Goal: Task Accomplishment & Management: Manage account settings

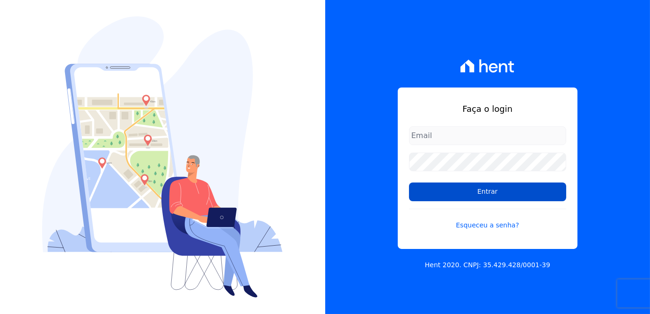
type input "[PERSON_NAME][EMAIL_ADDRESS][DOMAIN_NAME]"
click at [454, 186] on input "Entrar" at bounding box center [487, 191] width 157 height 19
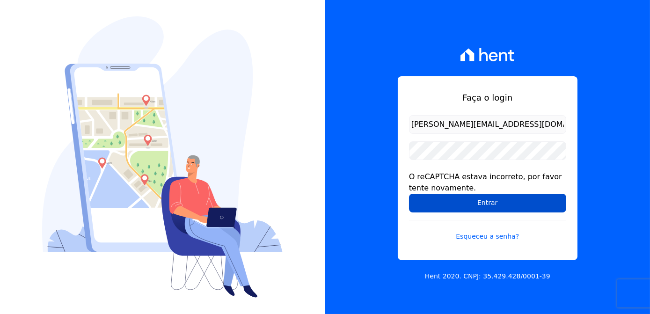
click at [475, 207] on input "Entrar" at bounding box center [487, 203] width 157 height 19
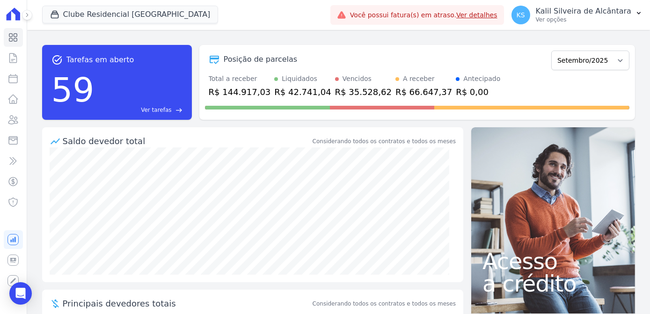
click at [184, 17] on div "Clube Residencial Saint Louis Apice Incorporadora Art Park - Juros de Obra Arty…" at bounding box center [184, 15] width 284 height 31
click at [147, 12] on button "Clube Residencial [GEOGRAPHIC_DATA]" at bounding box center [130, 15] width 176 height 18
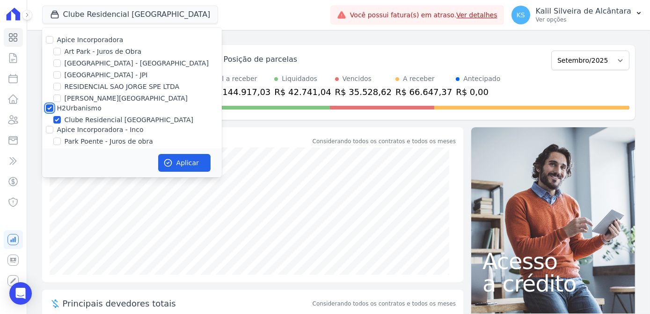
click at [51, 110] on input "H2Urbanismo" at bounding box center [49, 107] width 7 height 7
checkbox input "false"
click at [48, 131] on input "Apice Incorporadora - Inco" at bounding box center [49, 129] width 7 height 7
checkbox input "true"
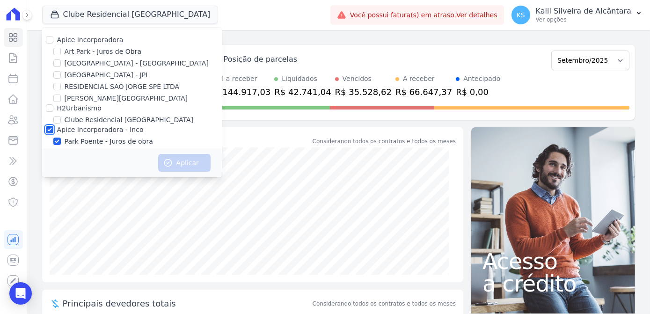
checkbox input "true"
click at [53, 48] on input "Art Park - Juros de Obra" at bounding box center [56, 51] width 7 height 7
checkbox input "true"
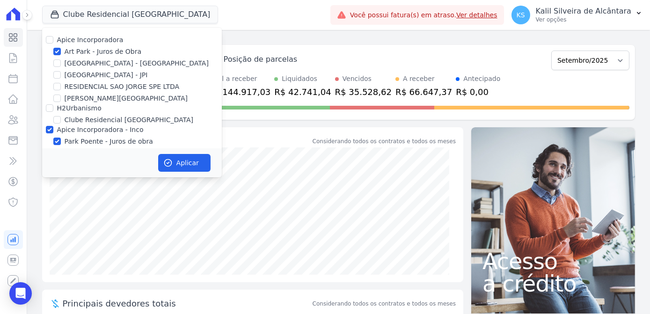
click at [51, 58] on div "[GEOGRAPHIC_DATA] - [GEOGRAPHIC_DATA]" at bounding box center [132, 63] width 180 height 10
drag, startPoint x: 55, startPoint y: 64, endPoint x: 73, endPoint y: 66, distance: 18.9
click at [55, 65] on input "[GEOGRAPHIC_DATA] - [GEOGRAPHIC_DATA]" at bounding box center [56, 62] width 7 height 7
checkbox input "true"
click at [174, 163] on button "Aplicar" at bounding box center [184, 163] width 52 height 18
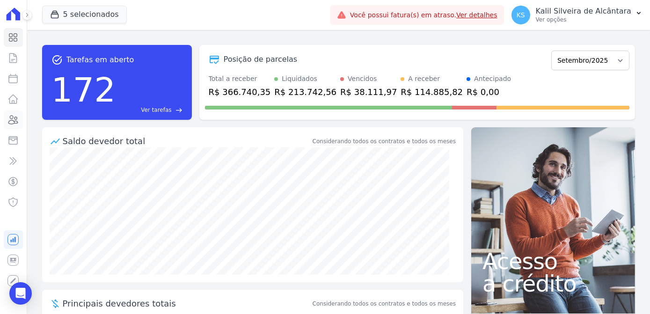
click at [12, 120] on icon at bounding box center [12, 119] width 11 height 11
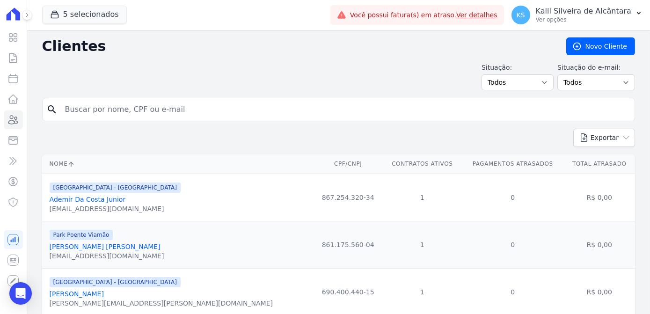
click at [93, 109] on input "search" at bounding box center [344, 109] width 571 height 19
type input "n"
type input "thiago mano"
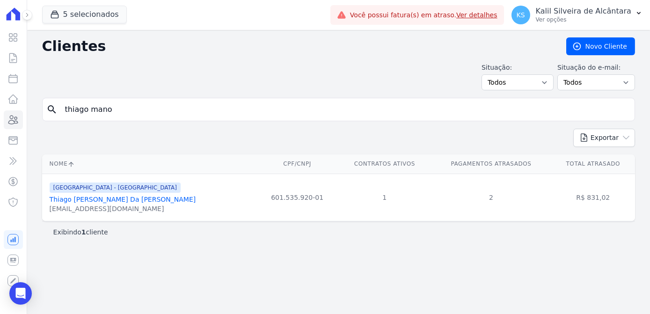
click at [128, 201] on link "Thiago Manoel Da Luz Machado" at bounding box center [123, 199] width 146 height 7
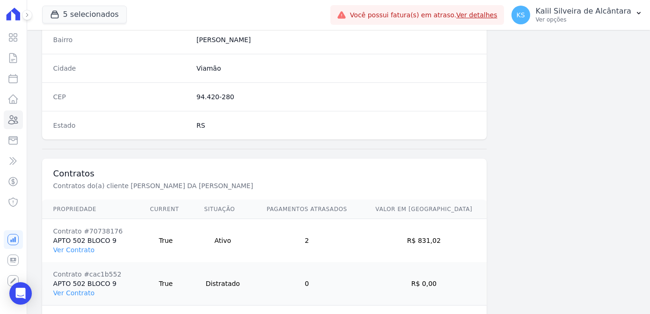
scroll to position [600, 0]
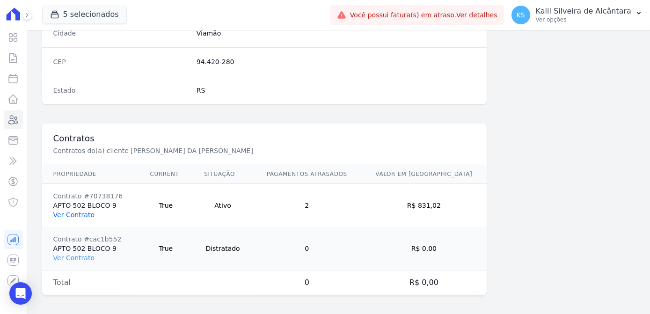
click at [82, 211] on link "Ver Contrato" at bounding box center [73, 214] width 41 height 7
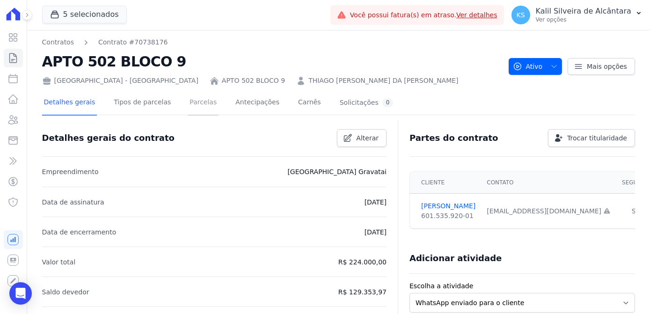
click at [188, 102] on link "Parcelas" at bounding box center [203, 103] width 31 height 25
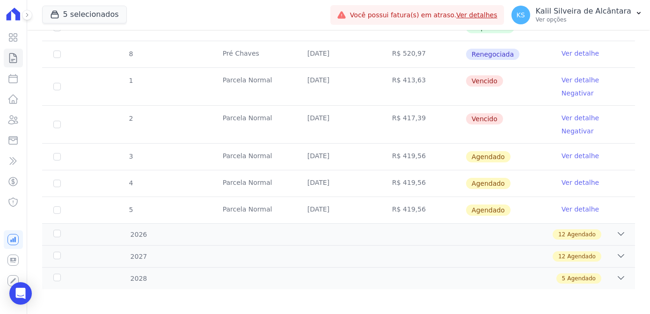
scroll to position [285, 0]
click at [15, 122] on icon at bounding box center [12, 119] width 11 height 11
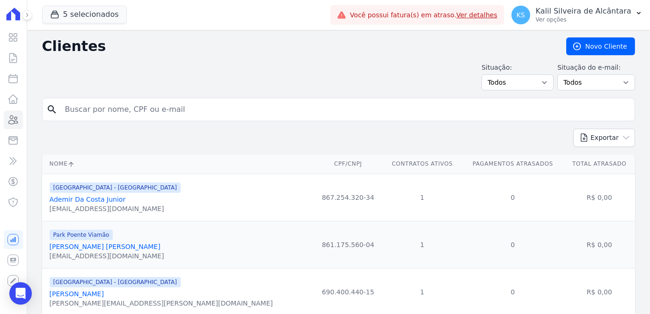
click at [276, 113] on input "search" at bounding box center [344, 109] width 571 height 19
type input "nubia"
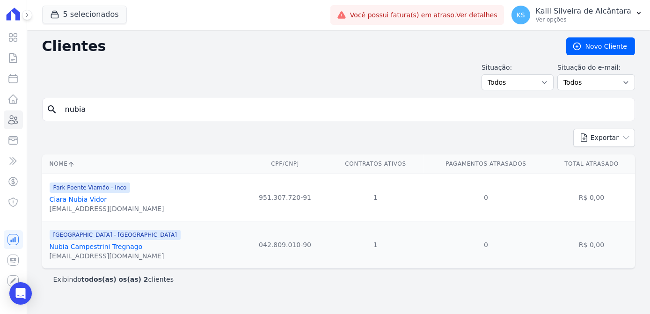
click at [78, 250] on link "Nubia Campestrini Tregnago" at bounding box center [96, 246] width 93 height 7
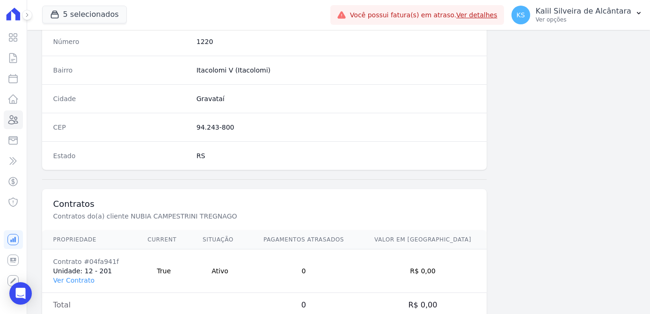
scroll to position [557, 0]
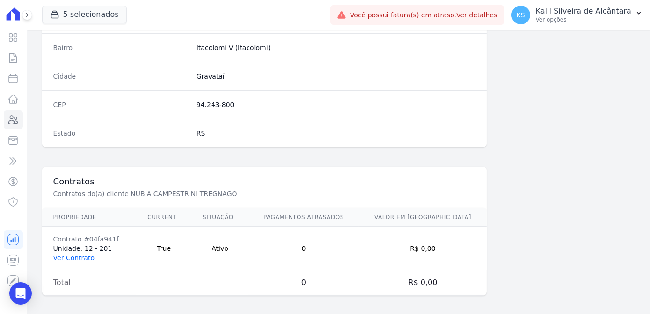
click at [72, 254] on link "Ver Contrato" at bounding box center [73, 257] width 41 height 7
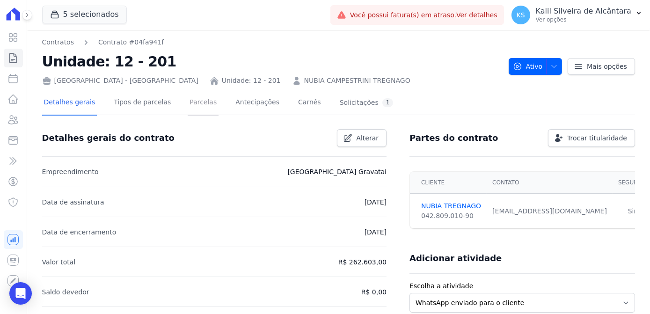
click at [197, 107] on link "Parcelas" at bounding box center [203, 103] width 31 height 25
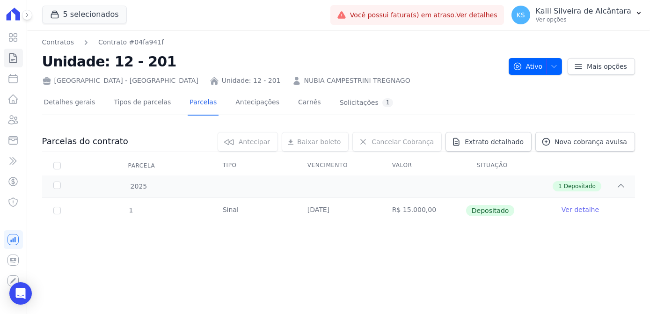
click at [304, 82] on link "NUBIA CAMPESTRINI TREGNAGO" at bounding box center [357, 81] width 106 height 10
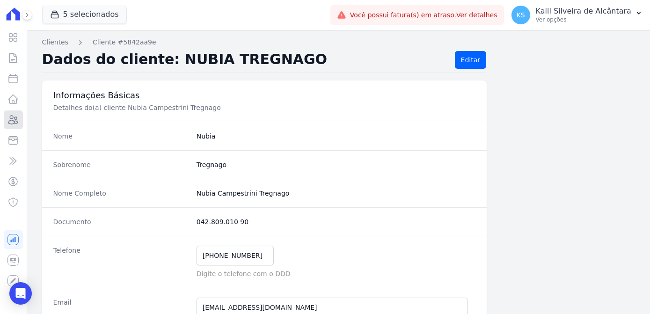
click at [22, 120] on link "Clientes" at bounding box center [13, 119] width 19 height 19
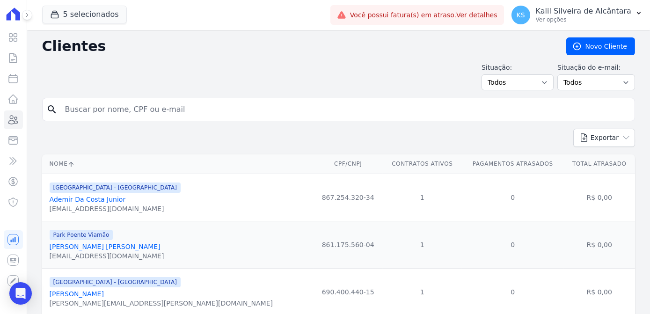
drag, startPoint x: 106, startPoint y: 118, endPoint x: 422, endPoint y: 9, distance: 334.5
click at [107, 118] on div "search" at bounding box center [338, 109] width 593 height 23
click at [168, 112] on input "search" at bounding box center [344, 109] width 571 height 19
type input "lays ro"
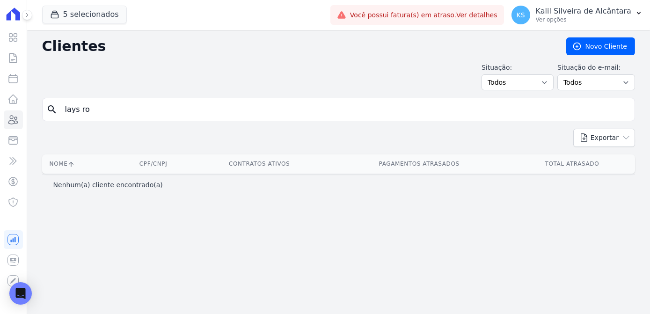
click at [123, 98] on div "search lays ro" at bounding box center [338, 109] width 593 height 23
click at [123, 100] on input "lays ro" at bounding box center [344, 109] width 571 height 19
type input "lays"
drag, startPoint x: 48, startPoint y: 105, endPoint x: -8, endPoint y: 103, distance: 56.2
click at [0, 103] on html "Visão Geral Contratos Parcelas Lotes Clientes Minha Carteira Transferências Cré…" at bounding box center [325, 157] width 650 height 314
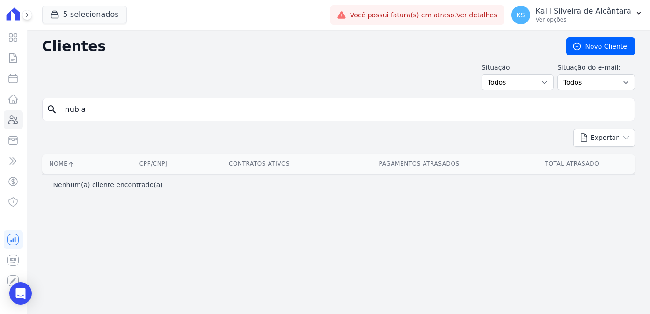
type input "nubia"
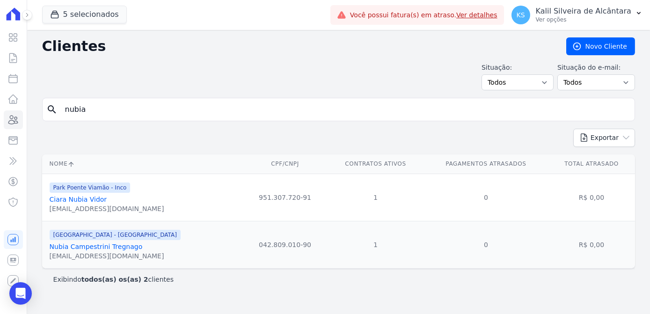
click at [81, 243] on link "Nubia Campestrini Tregnago" at bounding box center [96, 246] width 93 height 7
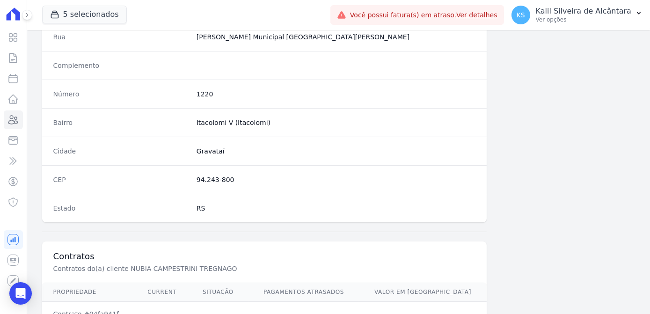
scroll to position [557, 0]
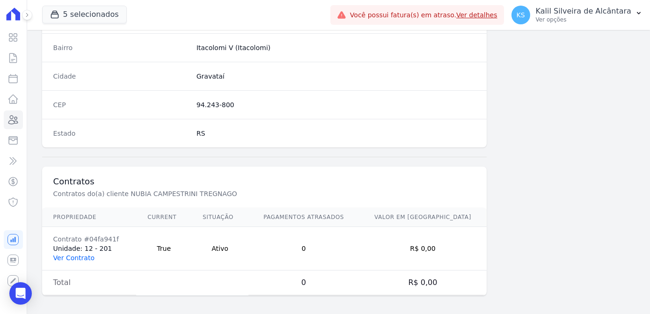
click at [86, 254] on link "Ver Contrato" at bounding box center [73, 257] width 41 height 7
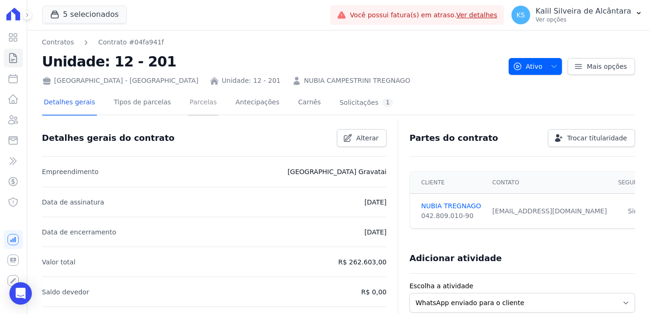
click at [188, 107] on link "Parcelas" at bounding box center [203, 103] width 31 height 25
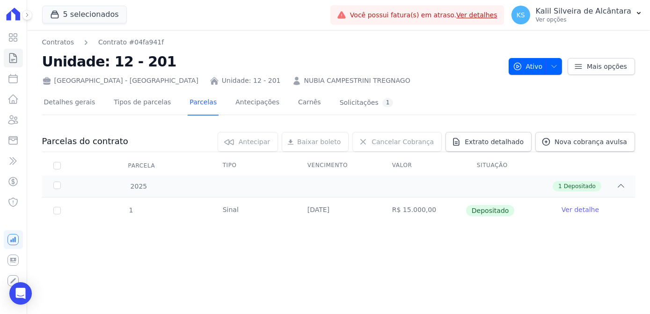
drag, startPoint x: 302, startPoint y: 205, endPoint x: 457, endPoint y: 214, distance: 156.0
click at [457, 214] on tr "1 Sinal 07/08/2025 R$ 15.000,00 Depositado Ver detalhe" at bounding box center [338, 210] width 593 height 26
drag, startPoint x: 457, startPoint y: 214, endPoint x: 355, endPoint y: 235, distance: 104.7
click at [356, 235] on div "Parcelas do contrato 0 selecionada(s) Antecipar Antecipar Renegociar Baixar bol…" at bounding box center [338, 184] width 593 height 122
drag, startPoint x: 304, startPoint y: 211, endPoint x: 358, endPoint y: 208, distance: 53.9
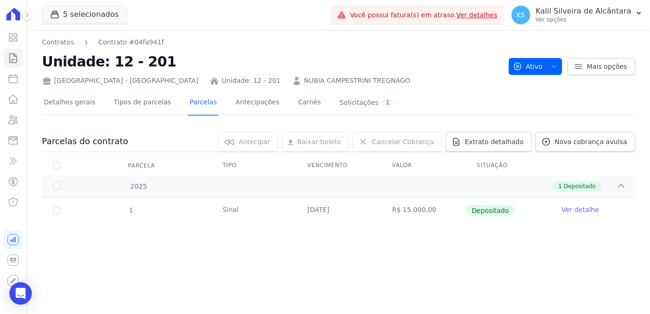
click at [358, 208] on td "07/08/2025" at bounding box center [338, 210] width 85 height 26
drag, startPoint x: 358, startPoint y: 208, endPoint x: 309, endPoint y: 240, distance: 58.4
click at [309, 241] on div "Parcelas do contrato 0 selecionada(s) Antecipar Antecipar Renegociar Baixar bol…" at bounding box center [338, 184] width 593 height 122
drag, startPoint x: 400, startPoint y: 210, endPoint x: 424, endPoint y: 210, distance: 23.9
click at [424, 210] on td "R$ 15.000,00" at bounding box center [423, 210] width 85 height 26
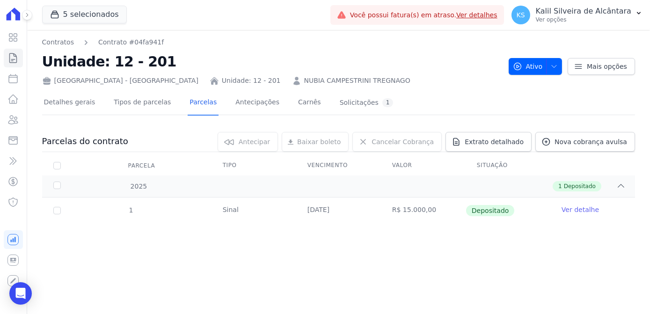
drag, startPoint x: 424, startPoint y: 210, endPoint x: 374, endPoint y: 251, distance: 65.2
click at [374, 251] on div "Contratos Contrato #04fa941f Unidade: 12 - 201 Arty Park - Gravatai Unidade: 12…" at bounding box center [338, 172] width 623 height 284
click at [580, 212] on link "Ver detalhe" at bounding box center [579, 209] width 37 height 9
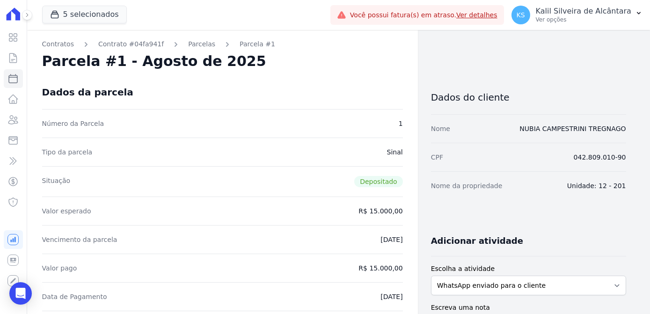
drag, startPoint x: 375, startPoint y: 212, endPoint x: 444, endPoint y: 215, distance: 69.3
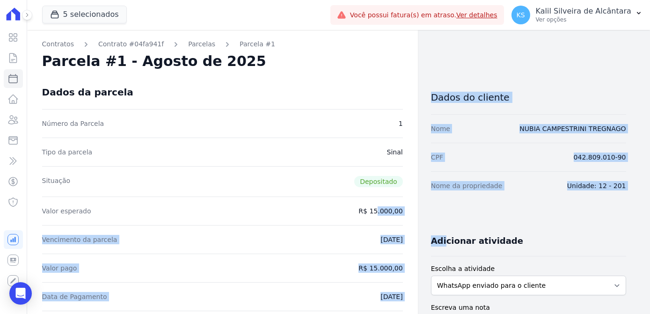
drag, startPoint x: 444, startPoint y: 215, endPoint x: 285, endPoint y: 229, distance: 159.6
click at [284, 230] on div "Vencimento da parcela 07/08/2025" at bounding box center [222, 239] width 361 height 29
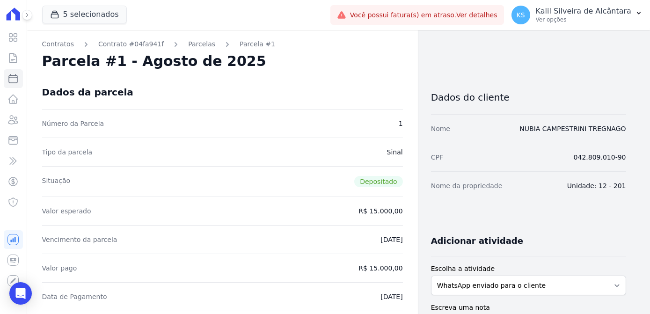
click at [259, 146] on div "Tipo da parcela Sinal" at bounding box center [222, 152] width 361 height 29
click at [12, 60] on icon at bounding box center [12, 57] width 11 height 11
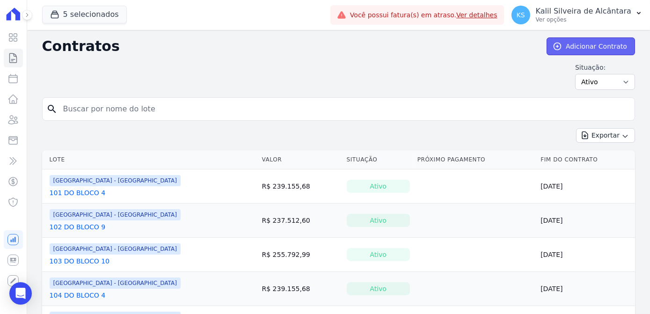
click at [573, 42] on link "Adicionar Contrato" at bounding box center [590, 46] width 88 height 18
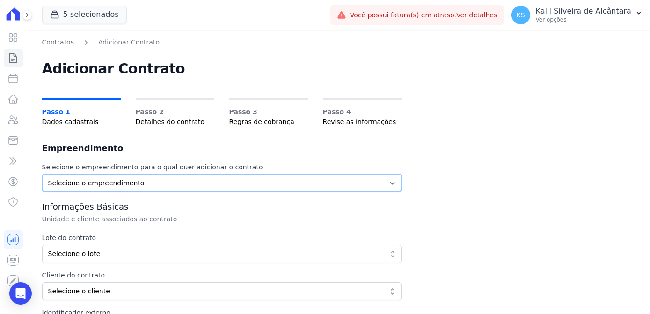
click at [121, 188] on select "Selecione o empreendimento Art Park - Juros de Obra Arty Park - Gravatai Park P…" at bounding box center [221, 183] width 359 height 18
click at [48, 186] on select "Selecione o empreendimento Art Park - Juros de Obra Arty Park - Gravatai Park P…" at bounding box center [221, 183] width 359 height 18
select select "980c1eb1-4231-460f-863e-120dd4190085"
click at [42, 174] on select "Selecione o empreendimento Art Park - Juros de Obra Arty Park - Gravatai Park P…" at bounding box center [221, 183] width 359 height 18
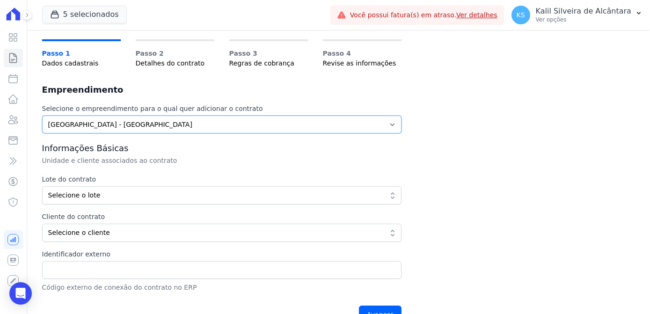
scroll to position [79, 0]
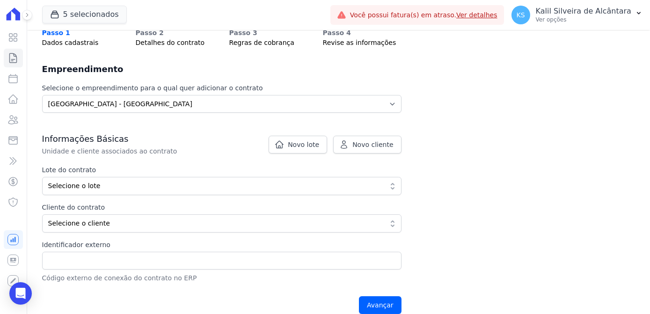
click at [86, 174] on label "Lote do contrato" at bounding box center [221, 170] width 359 height 10
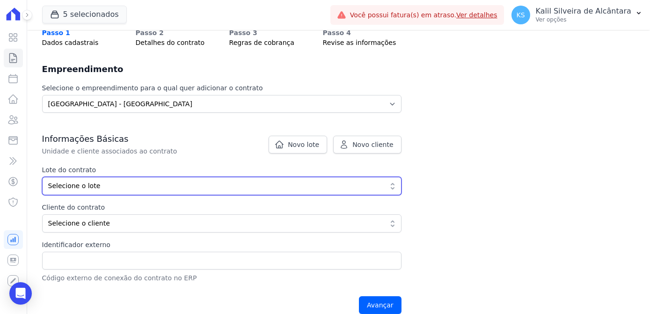
click at [88, 180] on button "Selecione o lote" at bounding box center [221, 186] width 359 height 18
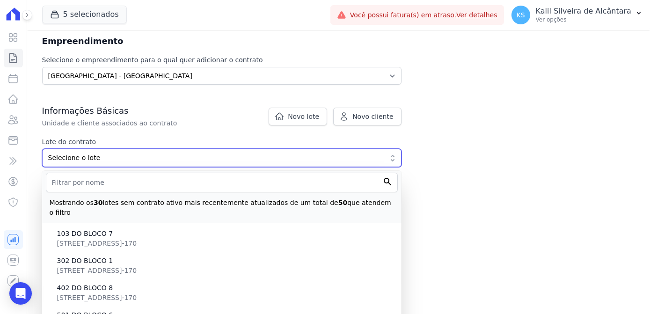
scroll to position [122, 0]
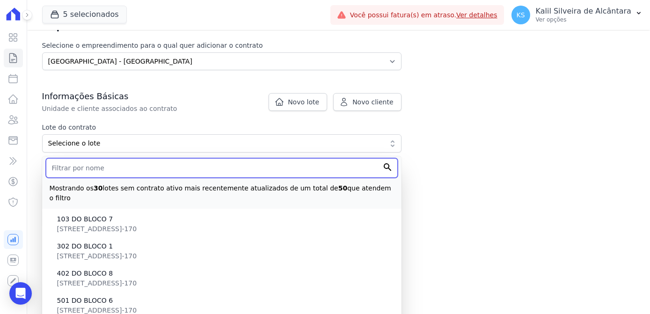
click at [93, 167] on input "text" at bounding box center [222, 168] width 352 height 20
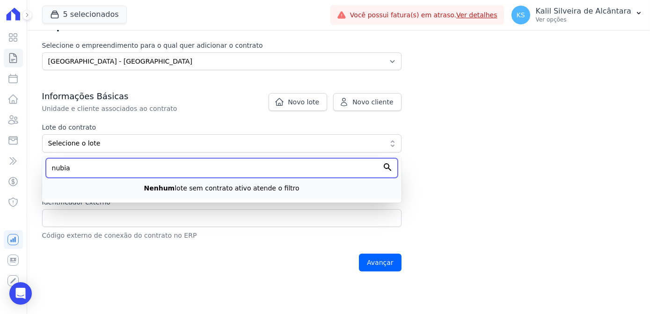
drag, startPoint x: 74, startPoint y: 166, endPoint x: 48, endPoint y: 169, distance: 26.4
click at [66, 169] on input "nubia" at bounding box center [222, 168] width 352 height 20
type input "n"
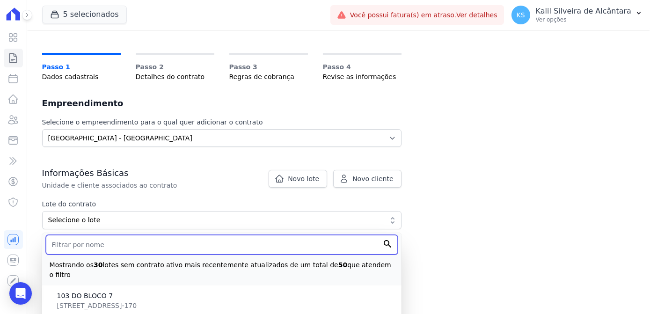
scroll to position [0, 0]
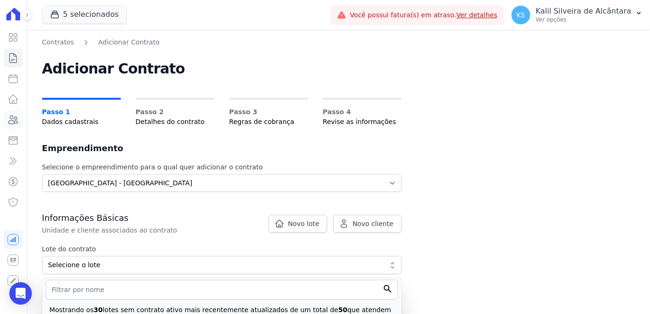
click at [15, 115] on icon at bounding box center [12, 119] width 11 height 11
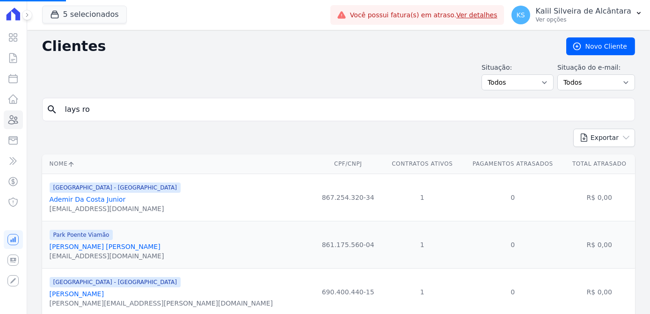
drag, startPoint x: 105, startPoint y: 111, endPoint x: 23, endPoint y: 110, distance: 81.9
click at [23, 110] on div "Visão Geral Contratos Parcelas Lotes Clientes Minha Carteira Transferências Cré…" at bounding box center [325, 157] width 650 height 314
click at [156, 109] on input "search" at bounding box center [344, 109] width 571 height 19
type input "nubia"
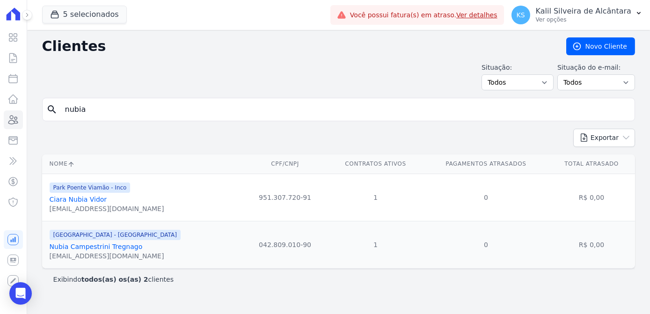
drag, startPoint x: 105, startPoint y: 112, endPoint x: 40, endPoint y: 107, distance: 65.2
click at [40, 107] on div "Clientes Novo Cliente Situação: Todos Adimplentes Inadimplentes Situação do e-m…" at bounding box center [338, 172] width 623 height 284
click at [145, 107] on input "search" at bounding box center [344, 109] width 571 height 19
type input "lays"
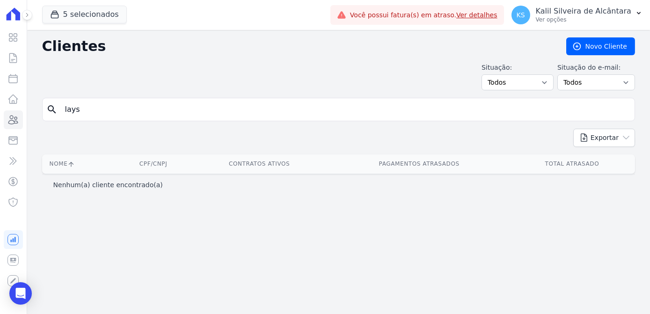
drag, startPoint x: 107, startPoint y: 112, endPoint x: 0, endPoint y: 103, distance: 107.5
click at [27, 109] on div "Clientes Novo Cliente Situação: Todos Adimplentes Inadimplentes Situação do e-m…" at bounding box center [338, 172] width 623 height 284
click at [120, 108] on input "search" at bounding box center [344, 109] width 571 height 19
type input "charles ta"
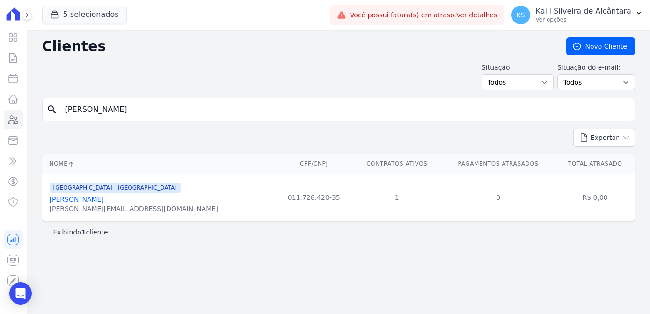
click at [100, 199] on link "Charles Tavares Oliveira" at bounding box center [77, 199] width 54 height 7
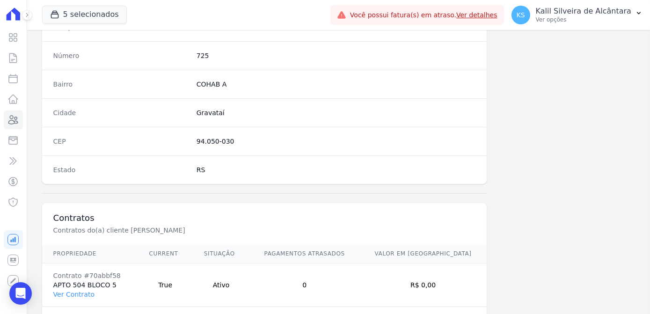
scroll to position [557, 0]
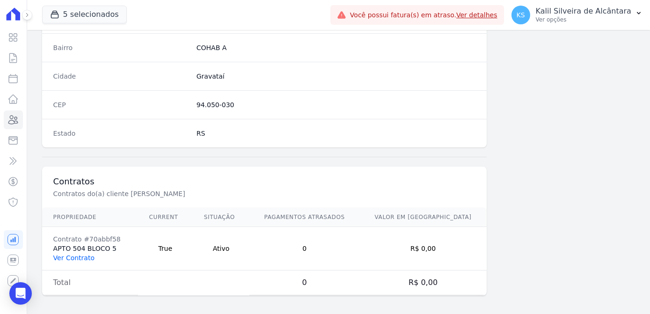
click at [68, 257] on link "Ver Contrato" at bounding box center [73, 257] width 41 height 7
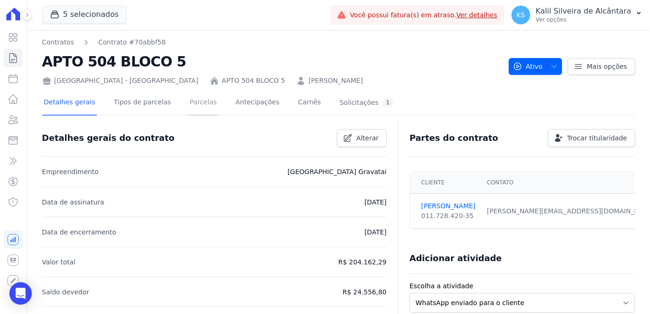
click at [200, 109] on link "Parcelas" at bounding box center [203, 103] width 31 height 25
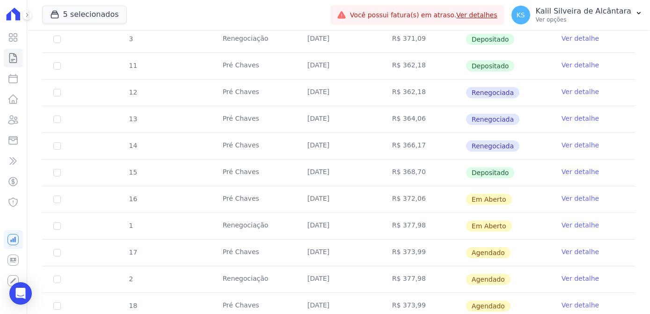
scroll to position [340, 0]
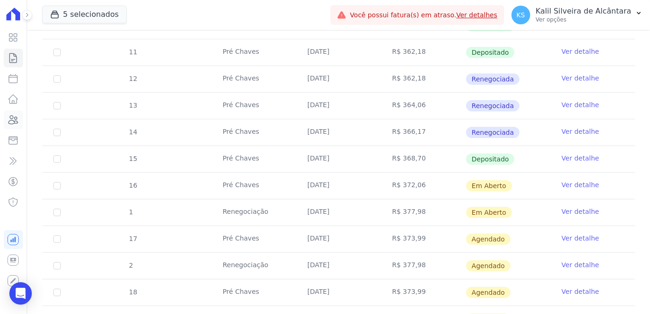
click at [15, 122] on icon at bounding box center [12, 119] width 11 height 11
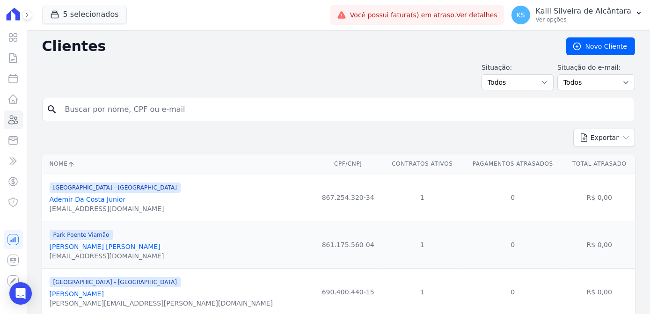
click at [121, 107] on input "search" at bounding box center [344, 109] width 571 height 19
type input "thiago a"
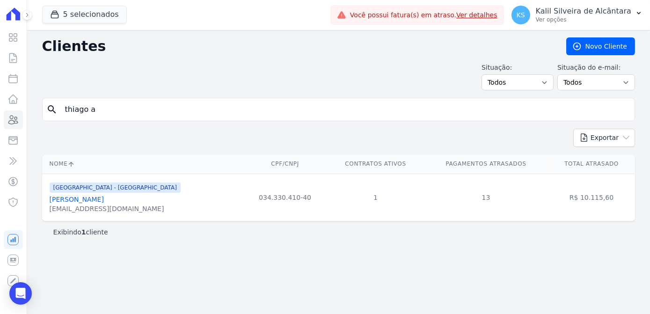
click at [104, 201] on link "Thiago Albuquerque Martins" at bounding box center [77, 199] width 54 height 7
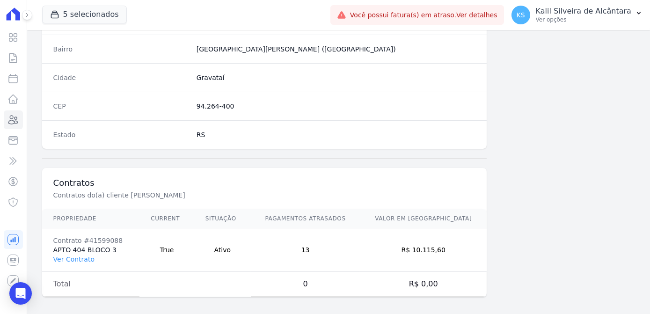
scroll to position [557, 0]
click at [72, 256] on link "Ver Contrato" at bounding box center [73, 257] width 41 height 7
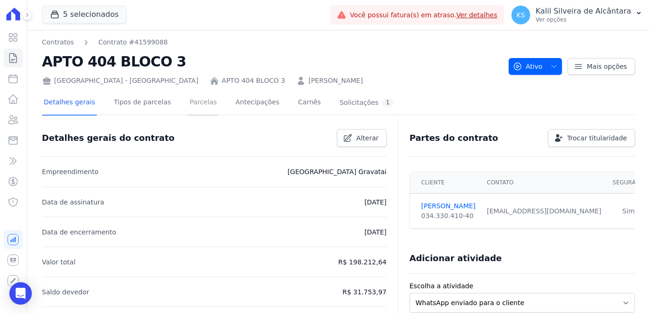
click at [189, 104] on link "Parcelas" at bounding box center [203, 103] width 31 height 25
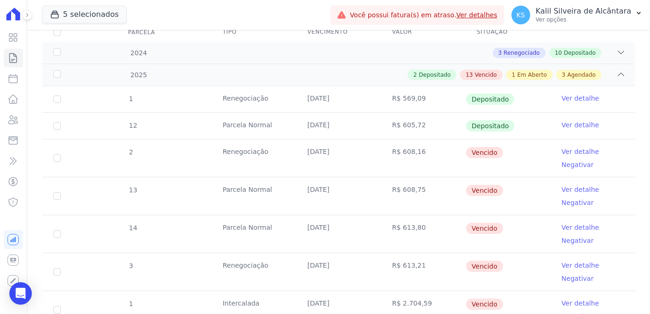
scroll to position [127, 0]
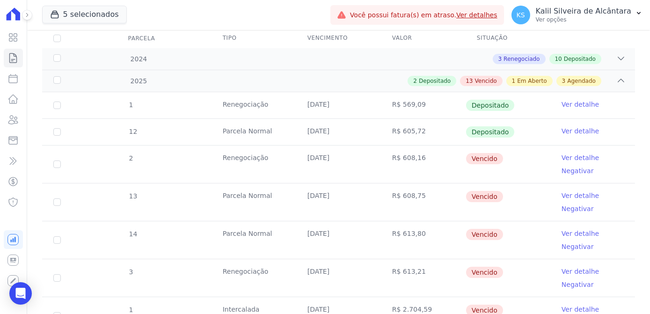
drag, startPoint x: 444, startPoint y: 160, endPoint x: 228, endPoint y: 162, distance: 216.1
click at [228, 162] on tr "2 Renegociação 25/02/2025 R$ 608,16 Vencido Ver detalhe Negativar" at bounding box center [338, 164] width 593 height 38
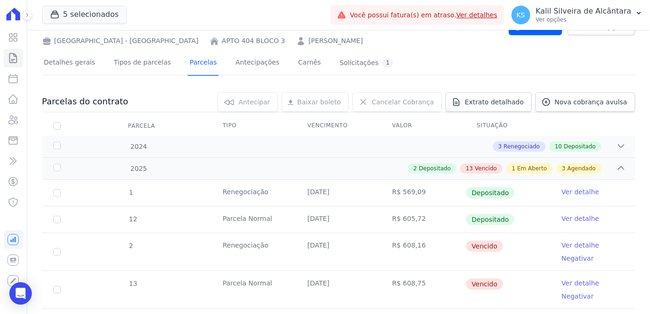
scroll to position [0, 0]
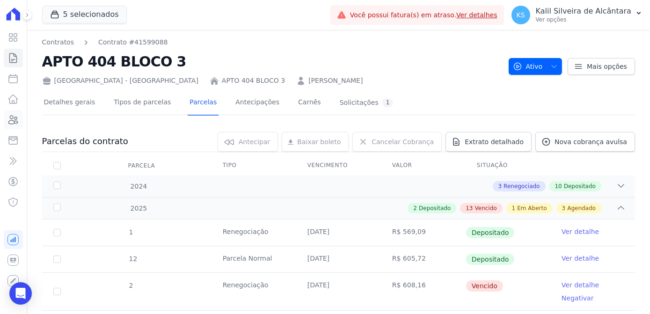
click at [4, 123] on link "Clientes" at bounding box center [13, 119] width 19 height 19
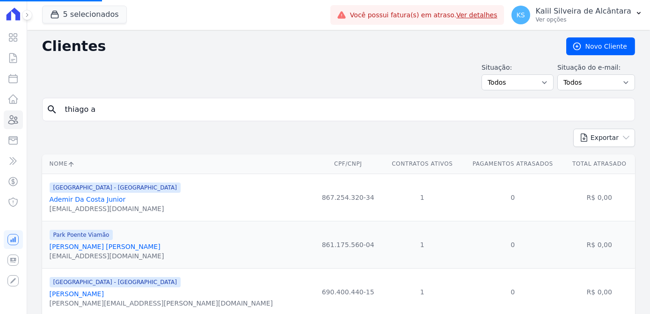
drag, startPoint x: 131, startPoint y: 108, endPoint x: 52, endPoint y: 111, distance: 79.1
click at [52, 111] on div "search thiago a" at bounding box center [338, 109] width 593 height 23
type input "thiago ma"
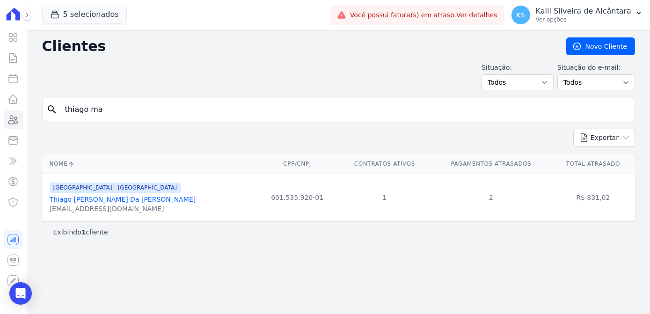
click at [117, 200] on link "Thiago Manoel Da Luz Machado" at bounding box center [123, 199] width 146 height 7
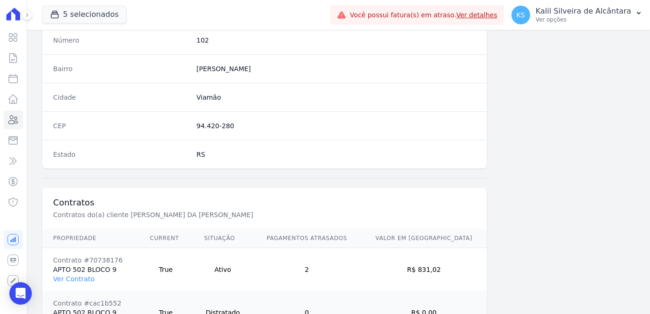
scroll to position [595, 0]
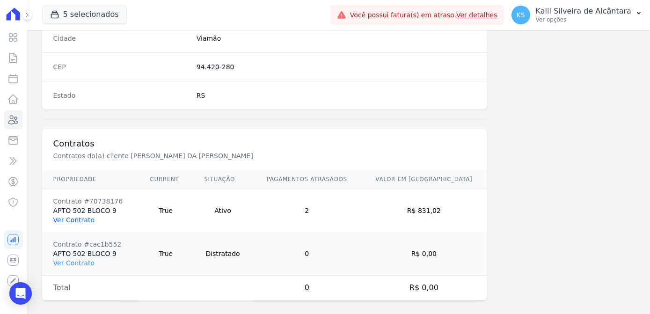
click at [82, 216] on link "Ver Contrato" at bounding box center [73, 219] width 41 height 7
click at [80, 216] on link "Ver Contrato" at bounding box center [73, 219] width 41 height 7
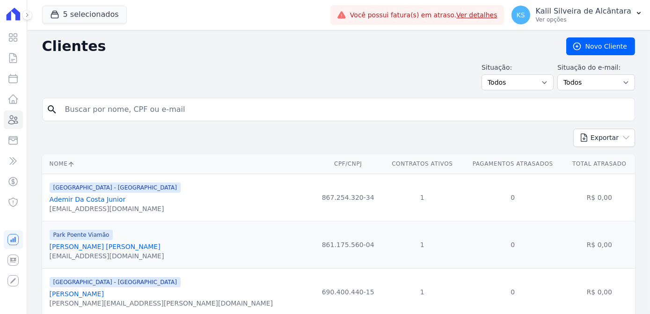
click at [188, 105] on input "search" at bounding box center [344, 109] width 571 height 19
click at [383, 155] on th "Contratos Ativos" at bounding box center [422, 163] width 79 height 19
click at [143, 110] on input "search" at bounding box center [344, 109] width 571 height 19
type input "thiago ma"
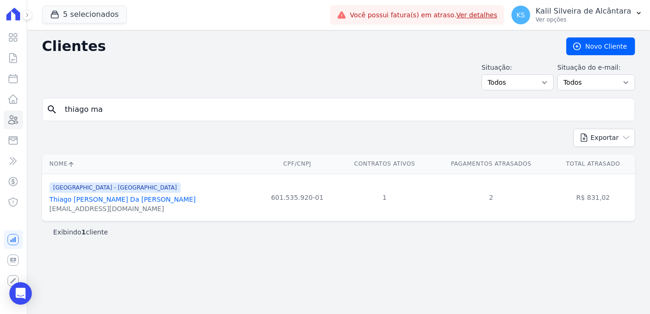
click at [92, 201] on link "Thiago Manoel Da Luz Machado" at bounding box center [123, 199] width 146 height 7
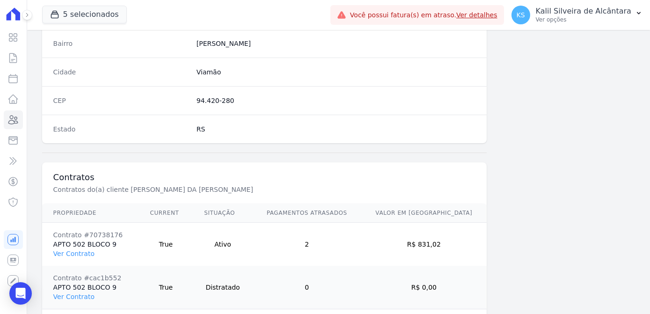
scroll to position [600, 0]
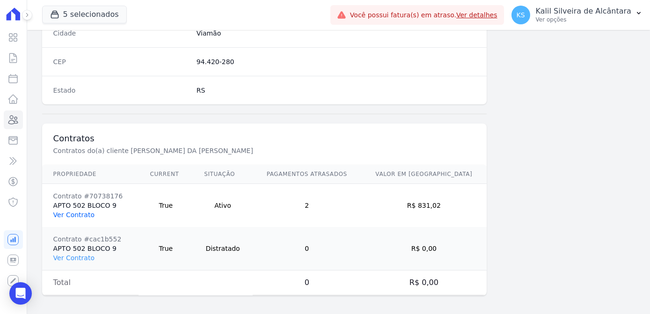
click at [79, 211] on link "Ver Contrato" at bounding box center [73, 214] width 41 height 7
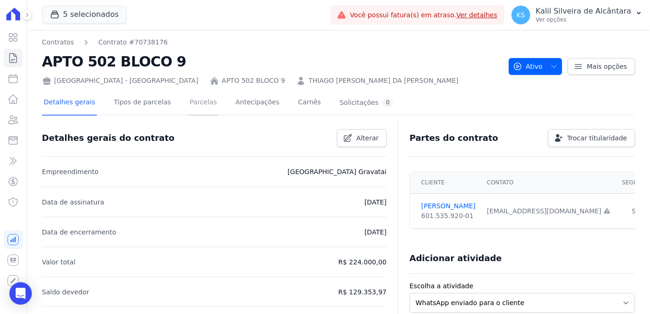
click at [189, 103] on link "Parcelas" at bounding box center [203, 103] width 31 height 25
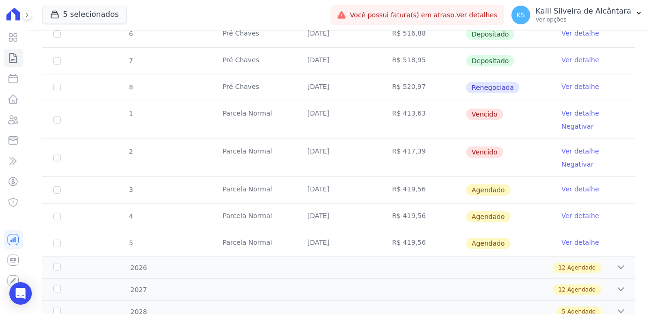
scroll to position [285, 0]
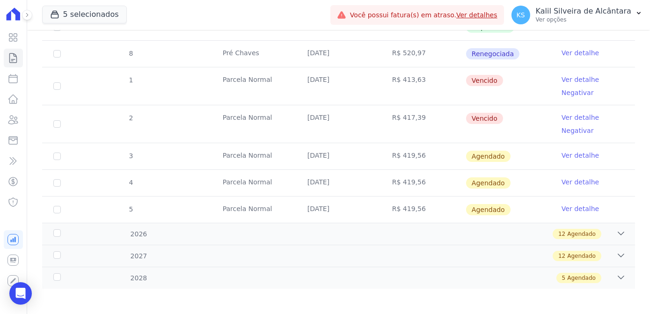
click at [61, 123] on td "2" at bounding box center [57, 123] width 30 height 37
click at [57, 120] on input "checkbox" at bounding box center [56, 123] width 7 height 7
checkbox input "true"
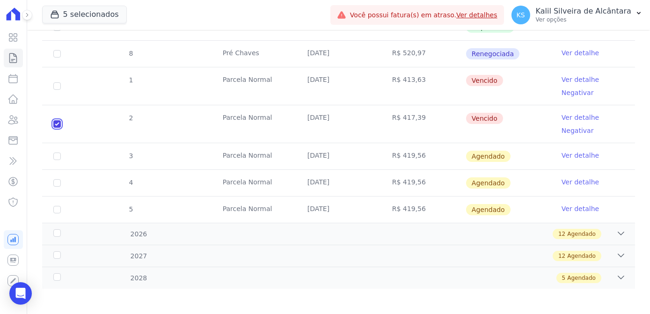
scroll to position [293, 0]
click at [58, 82] on input "checkbox" at bounding box center [56, 85] width 7 height 7
checkbox input "true"
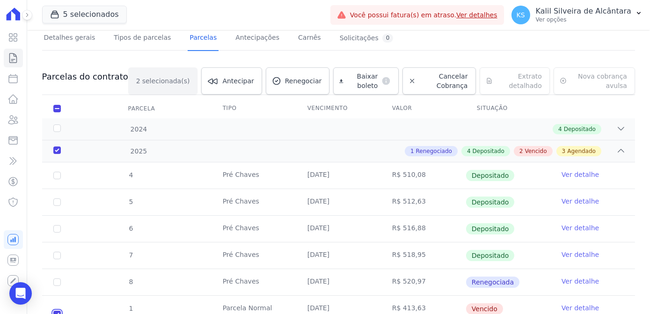
scroll to position [0, 0]
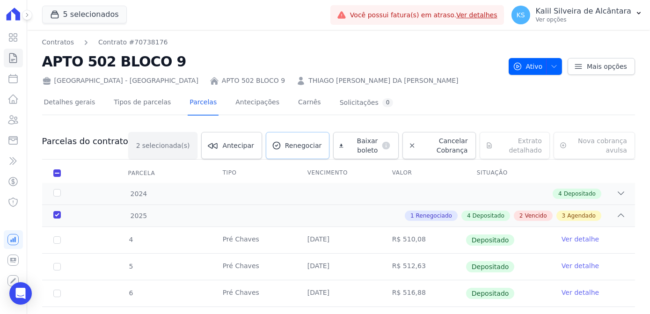
click at [285, 147] on span "Renegociar" at bounding box center [303, 145] width 37 height 9
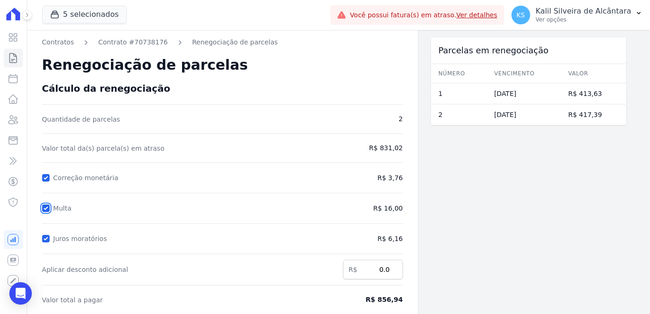
click at [44, 204] on input "Multa" at bounding box center [45, 207] width 7 height 7
checkbox input "false"
click at [44, 241] on input "Juros moratórios" at bounding box center [45, 238] width 7 height 7
checkbox input "false"
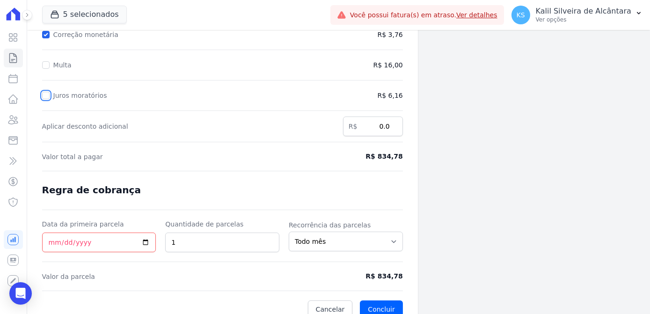
scroll to position [152, 0]
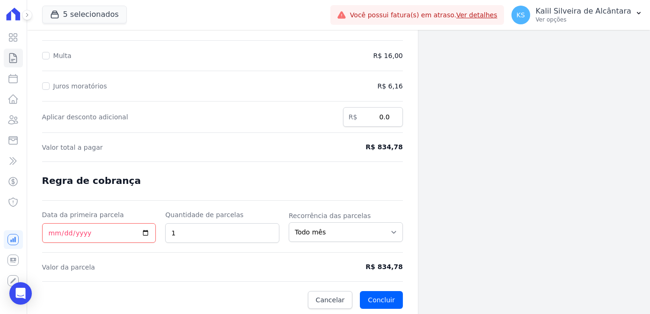
click at [38, 232] on div "Contratos Contrato #70738176 Renegociação de parcelas Renegociação de parcelas …" at bounding box center [222, 96] width 391 height 439
click at [52, 232] on input "Data da primeira parcela" at bounding box center [99, 233] width 114 height 20
type input "2025-10-10"
drag, startPoint x: 246, startPoint y: 223, endPoint x: 111, endPoint y: 216, distance: 134.4
click at [156, 216] on div "Data da primeira parcela 2025-10-10 Quantidade de parcelas 1 Recorrência das pa…" at bounding box center [222, 226] width 361 height 33
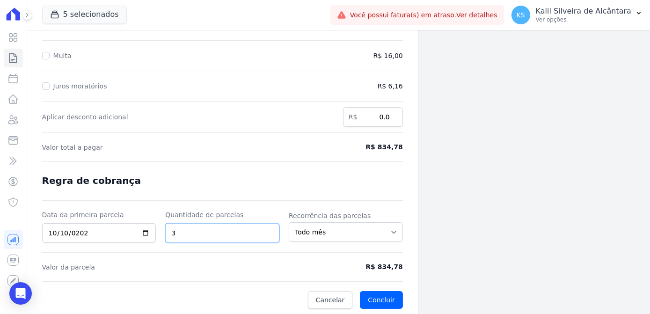
type input "3"
click at [315, 270] on form "Cálculo da renegociação Quantidade de parcelas 2 Valor total da(s) parcela(s) e…" at bounding box center [222, 119] width 361 height 378
drag, startPoint x: 406, startPoint y: 266, endPoint x: 371, endPoint y: 269, distance: 34.3
click at [371, 269] on div "Contratos Contrato #70738176 Renegociação de parcelas Renegociação de parcelas …" at bounding box center [222, 96] width 391 height 439
copy span "R$ 278,26"
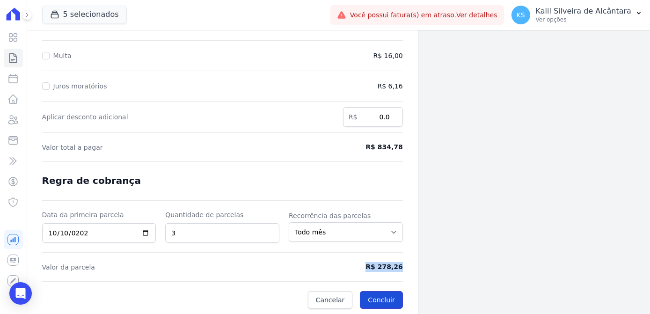
click at [378, 295] on button "Concluir" at bounding box center [381, 300] width 43 height 18
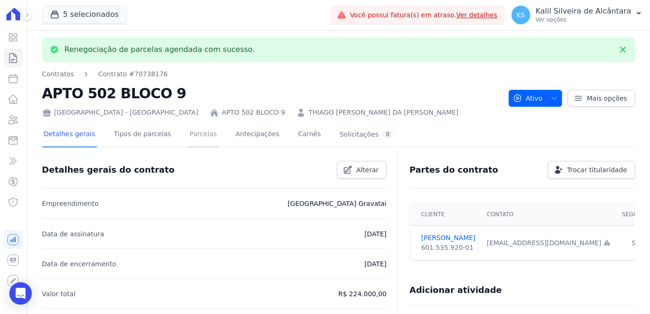
click at [188, 137] on link "Parcelas" at bounding box center [203, 135] width 31 height 25
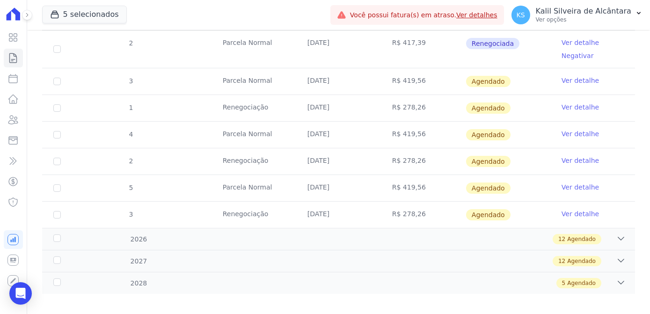
scroll to position [365, 0]
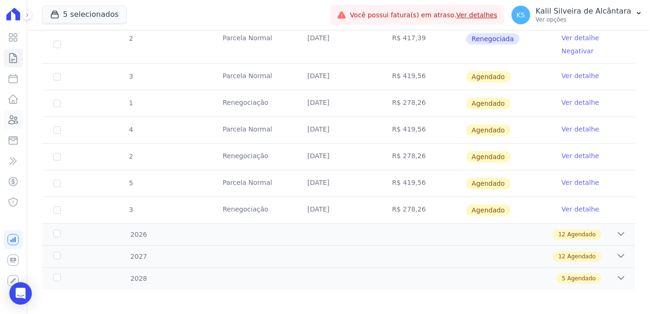
click at [15, 123] on icon at bounding box center [13, 120] width 9 height 8
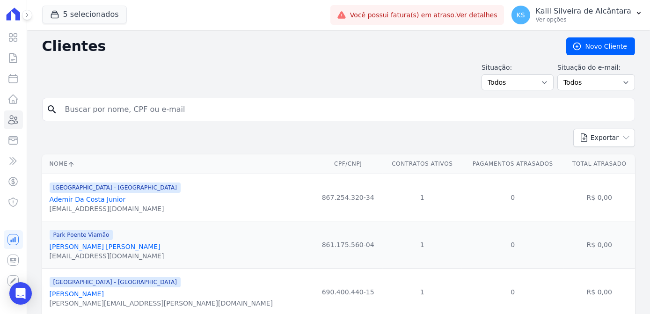
click at [217, 117] on input "search" at bounding box center [344, 109] width 571 height 19
type input "fernanda terr"
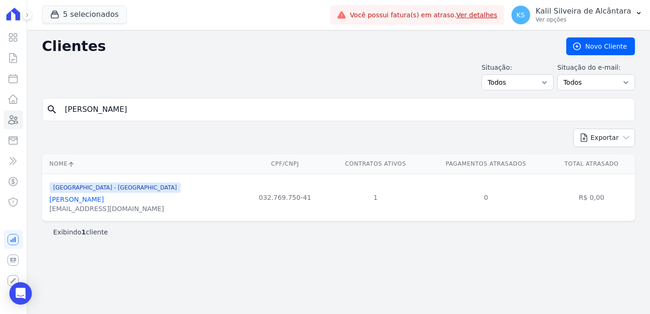
click at [104, 201] on link "Fernanda Terres Da Silva Lima" at bounding box center [77, 199] width 54 height 7
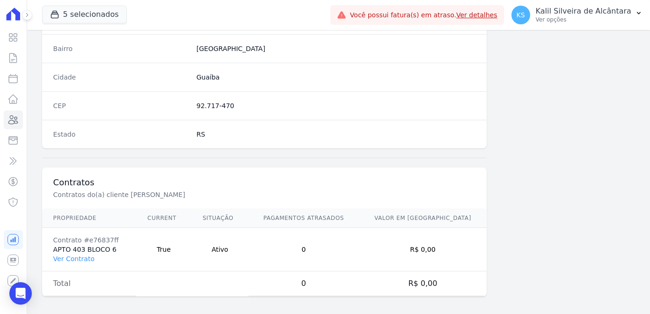
scroll to position [557, 0]
click at [94, 254] on td "Contrato #e76837ff APTO 403 BLOCO 6 Ver Contrato" at bounding box center [89, 249] width 94 height 44
click at [86, 258] on link "Ver Contrato" at bounding box center [73, 257] width 41 height 7
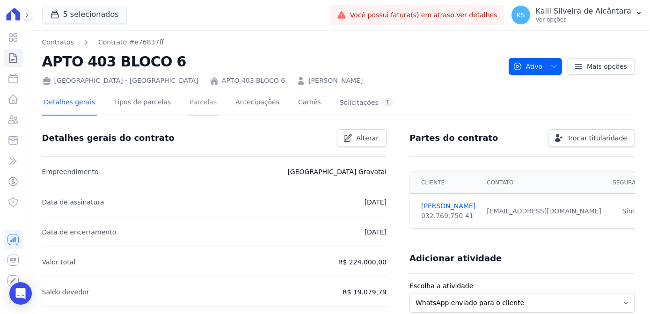
click at [188, 97] on link "Parcelas" at bounding box center [203, 103] width 31 height 25
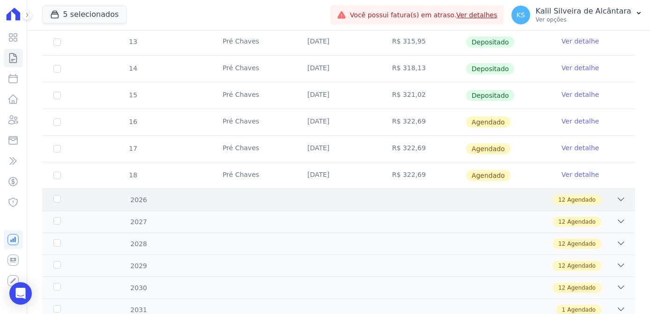
scroll to position [382, 0]
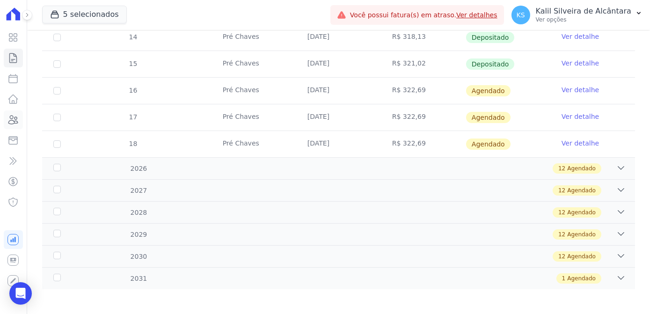
click at [19, 124] on link "Clientes" at bounding box center [13, 119] width 19 height 19
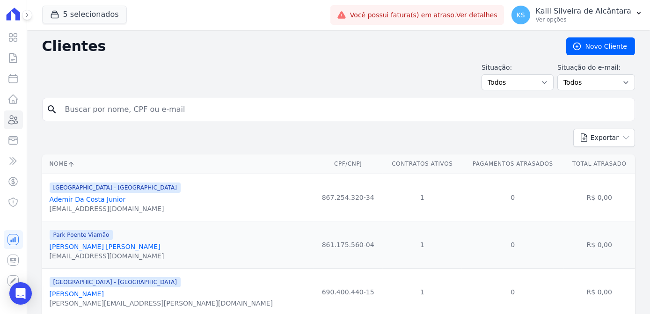
click at [191, 109] on input "search" at bounding box center [344, 109] width 571 height 19
type input "nayara"
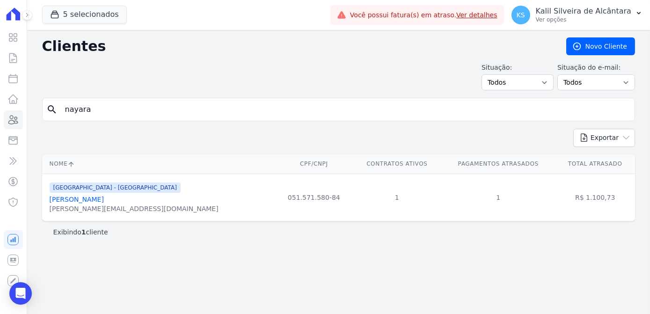
click at [99, 198] on link "Nayara Ramos Borges" at bounding box center [77, 199] width 54 height 7
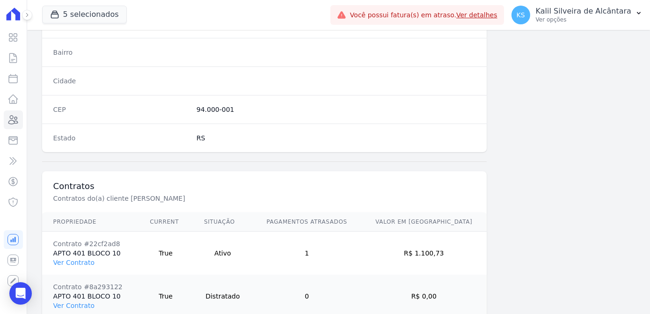
scroll to position [600, 0]
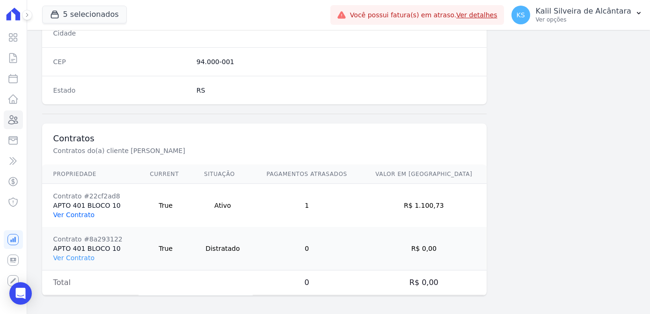
click at [76, 211] on link "Ver Contrato" at bounding box center [73, 214] width 41 height 7
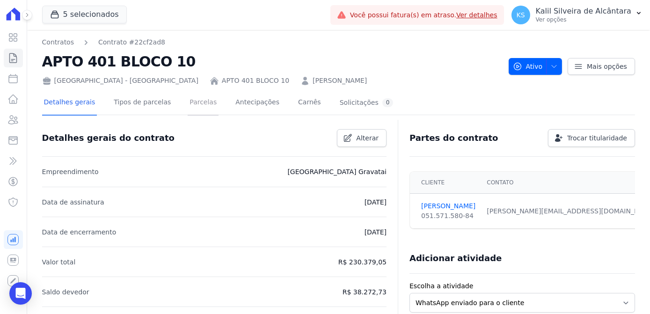
click at [195, 104] on link "Parcelas" at bounding box center [203, 103] width 31 height 25
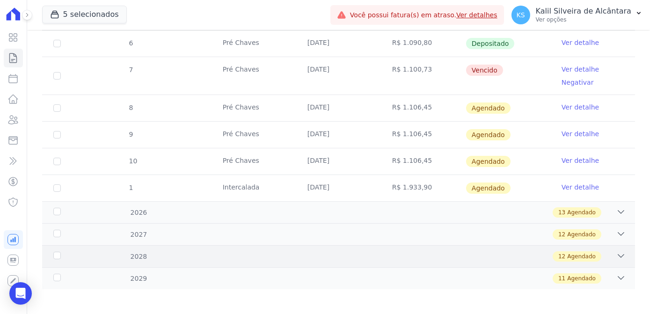
scroll to position [269, 0]
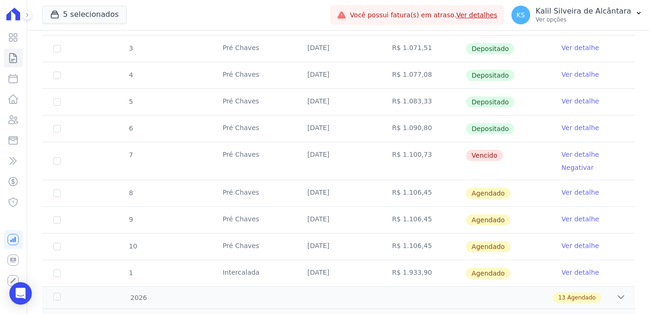
drag, startPoint x: 395, startPoint y: 157, endPoint x: 158, endPoint y: 157, distance: 237.6
click at [158, 157] on tr "7 Pré Chaves 10/09/2025 R$ 1.100,73 Vencido Ver detalhe Negativar" at bounding box center [338, 161] width 593 height 38
drag, startPoint x: 158, startPoint y: 157, endPoint x: 302, endPoint y: 113, distance: 150.6
click at [302, 113] on tbody "0 12/02/2025 R$ 500,84 Pago por fora Ver detalhe 0 15/02/2025 R$ 1.054,35 Depos…" at bounding box center [338, 107] width 593 height 357
click at [15, 119] on icon at bounding box center [13, 120] width 9 height 8
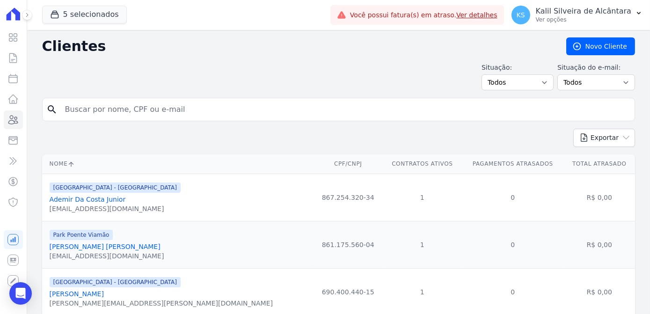
click at [138, 107] on input "search" at bounding box center [344, 109] width 571 height 19
type input "igor dos san"
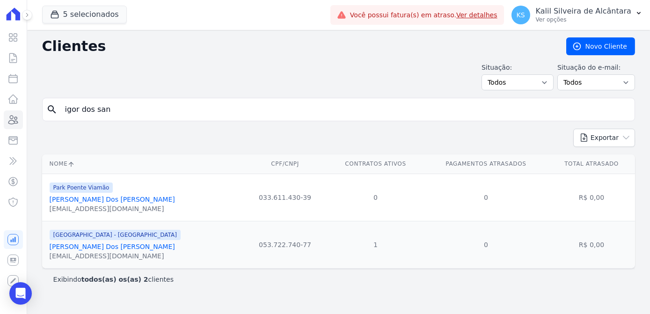
drag, startPoint x: 145, startPoint y: 110, endPoint x: 23, endPoint y: 116, distance: 122.3
click at [23, 116] on div "Visão Geral Contratos Parcelas Lotes Clientes Minha Carteira Transferências Cré…" at bounding box center [325, 157] width 650 height 314
type input "charles ta"
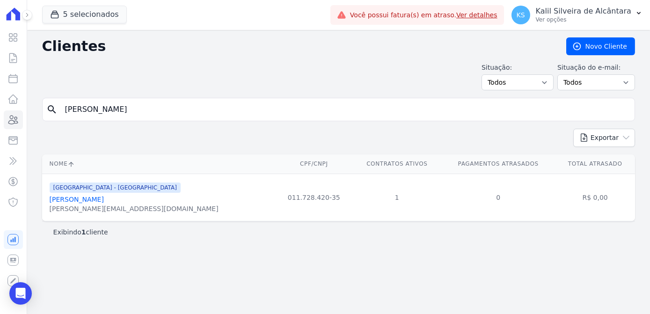
click at [103, 201] on link "Charles Tavares Oliveira" at bounding box center [77, 199] width 54 height 7
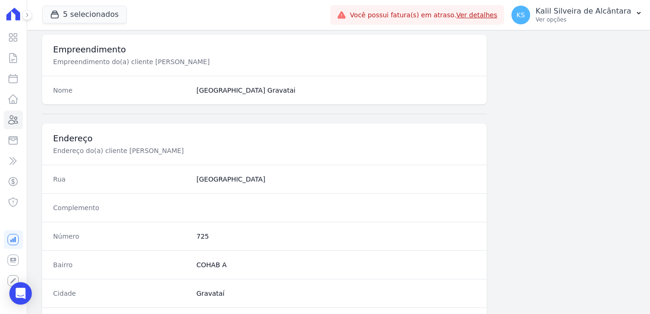
scroll to position [557, 0]
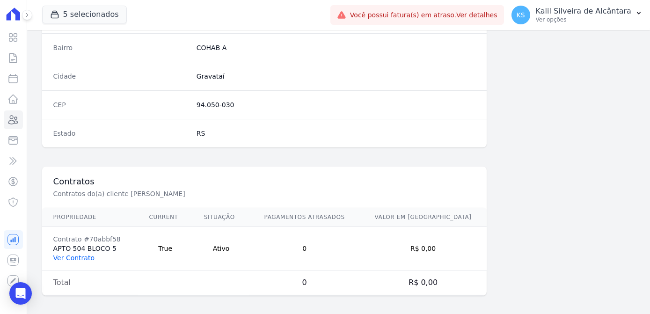
click at [61, 257] on link "Ver Contrato" at bounding box center [73, 257] width 41 height 7
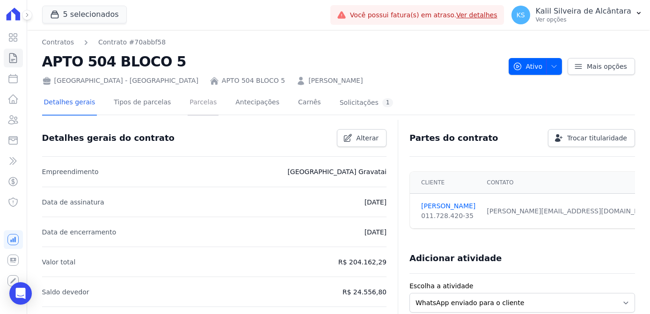
click at [188, 108] on link "Parcelas" at bounding box center [203, 103] width 31 height 25
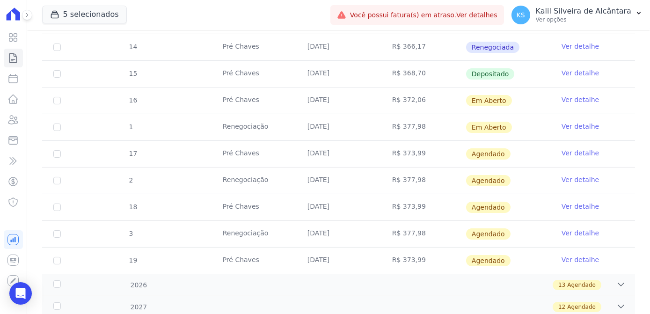
scroll to position [468, 0]
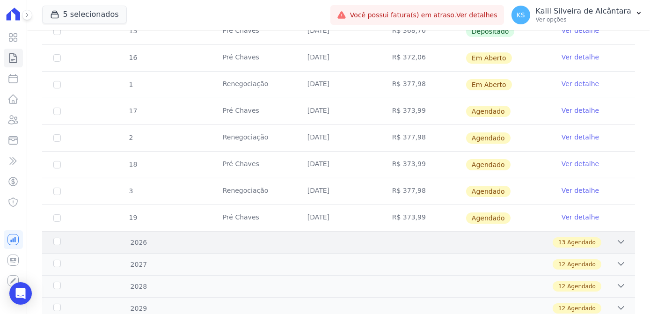
click at [158, 240] on div "13 Agendado" at bounding box center [367, 242] width 516 height 10
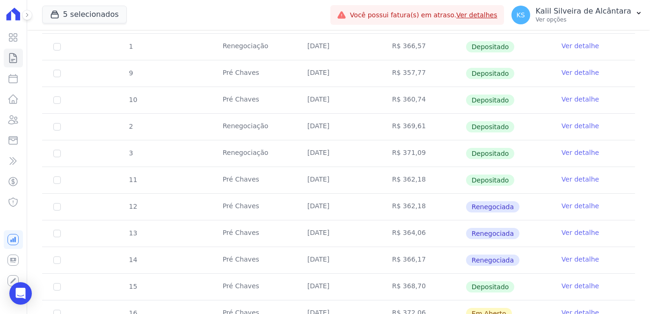
scroll to position [0, 0]
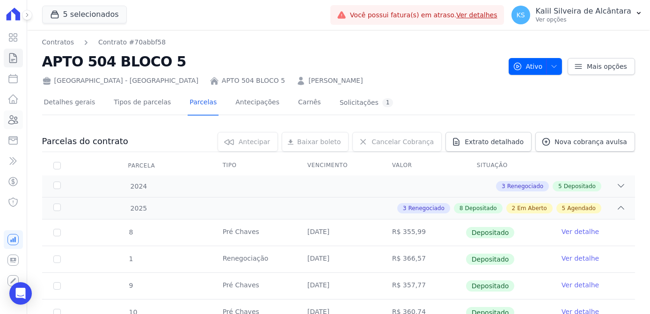
click at [16, 120] on icon at bounding box center [12, 119] width 11 height 11
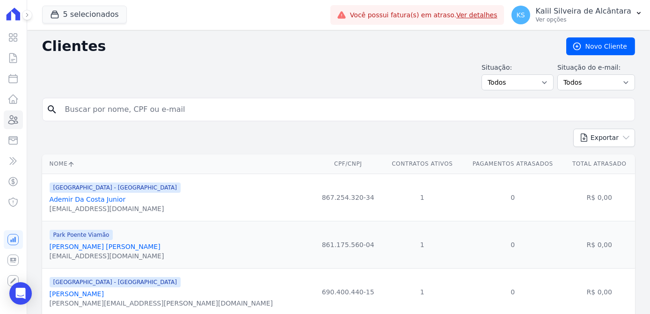
click at [208, 105] on input "search" at bounding box center [344, 109] width 571 height 19
type input "lucas ed"
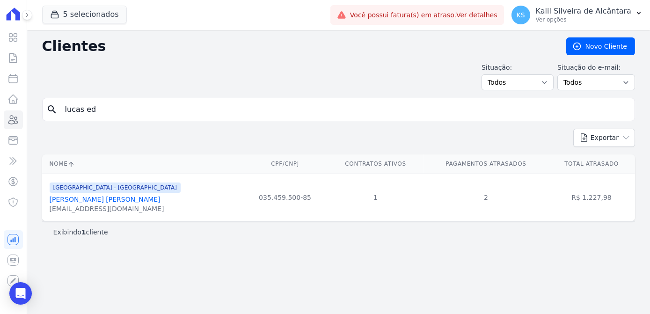
click at [68, 197] on link "Lucas Eduardo Rodrigues Alves" at bounding box center [105, 199] width 111 height 7
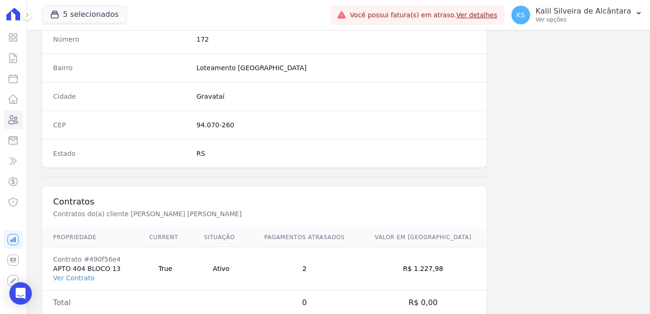
scroll to position [557, 0]
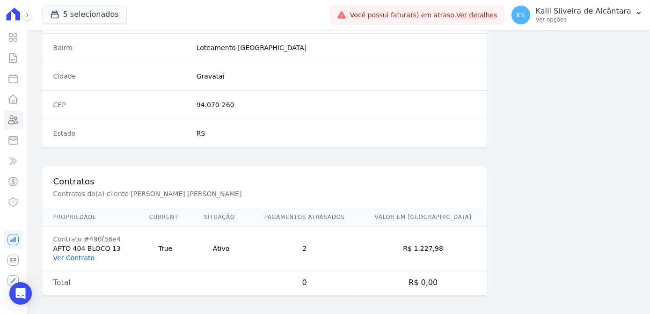
click at [80, 254] on link "Ver Contrato" at bounding box center [73, 257] width 41 height 7
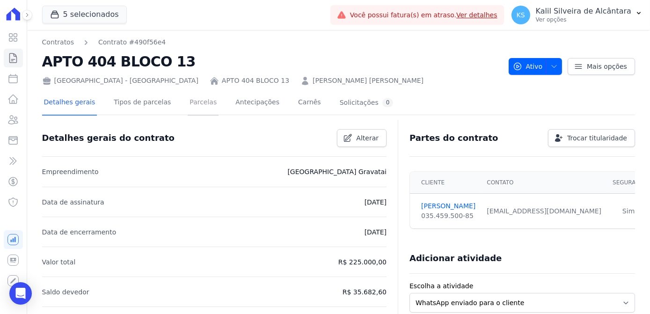
click at [189, 102] on link "Parcelas" at bounding box center [203, 103] width 31 height 25
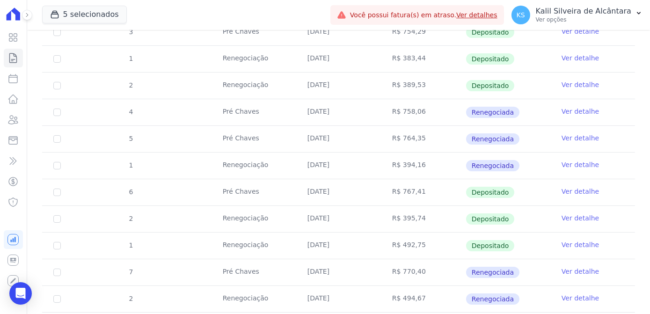
scroll to position [127, 0]
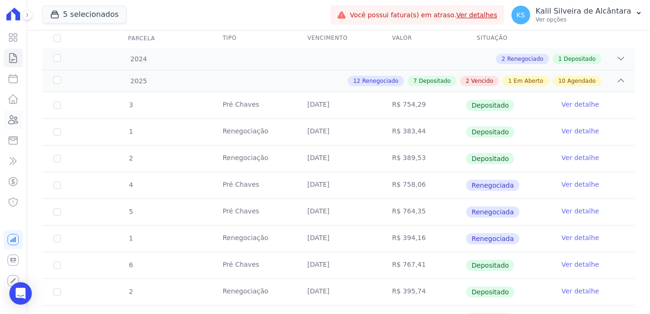
click at [20, 118] on link "Clientes" at bounding box center [13, 119] width 19 height 19
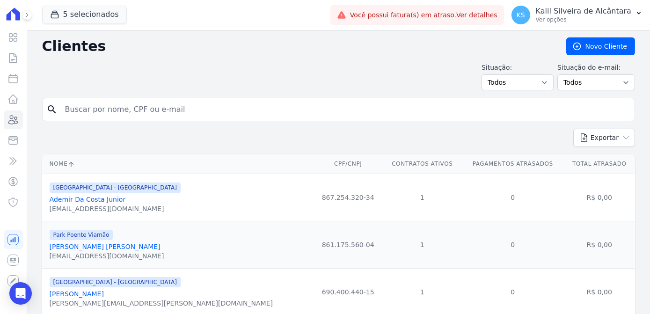
click at [157, 111] on input "search" at bounding box center [344, 109] width 571 height 19
type input "gabriela adri"
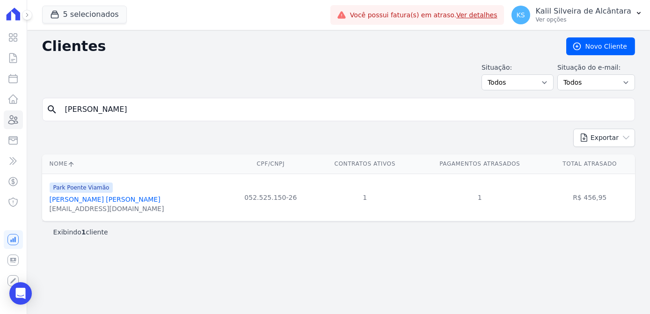
click at [118, 204] on div "gabriela_23guedes@hotmail.com" at bounding box center [107, 208] width 115 height 9
click at [124, 201] on link "Gabriela Adriana De Abreu Guedes" at bounding box center [105, 199] width 111 height 7
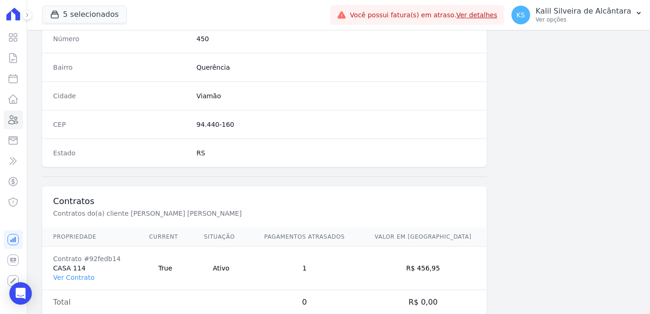
scroll to position [557, 0]
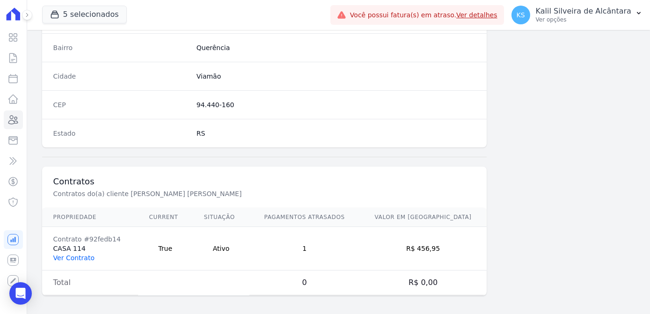
click at [80, 258] on link "Ver Contrato" at bounding box center [73, 257] width 41 height 7
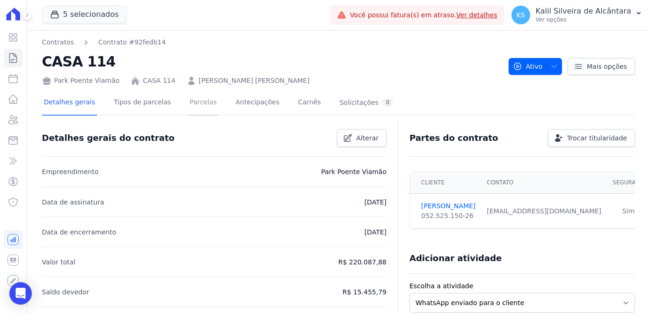
click at [193, 100] on link "Parcelas" at bounding box center [203, 103] width 31 height 25
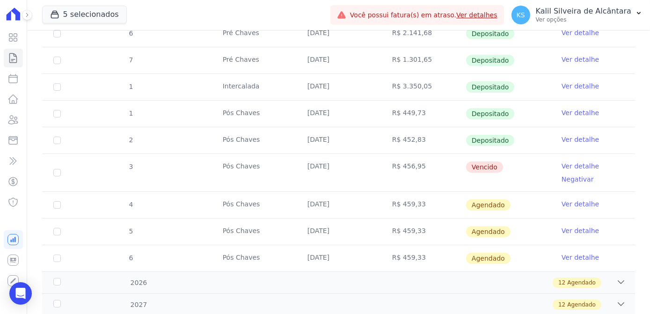
scroll to position [383, 0]
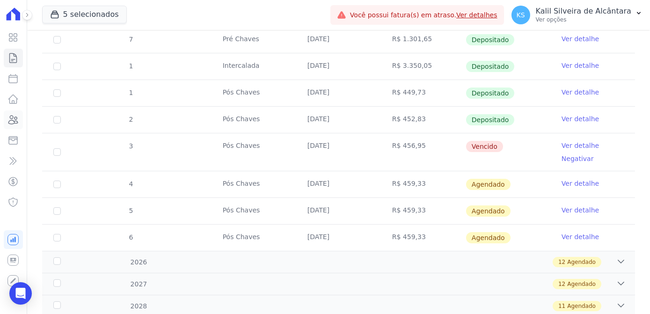
click at [12, 121] on icon at bounding box center [12, 119] width 11 height 11
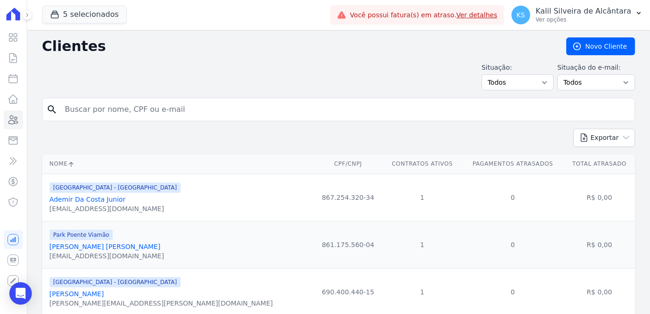
click at [105, 110] on input "search" at bounding box center [344, 109] width 571 height 19
type input "erica mie"
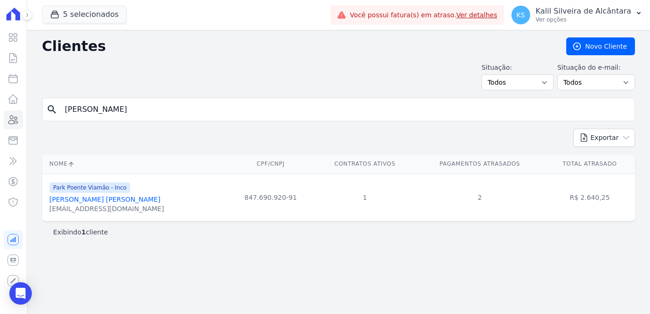
click at [102, 204] on div "ericaametz191210@gmail.com" at bounding box center [107, 208] width 115 height 9
click at [96, 198] on link "Erica Mietlicki Metz" at bounding box center [105, 199] width 111 height 7
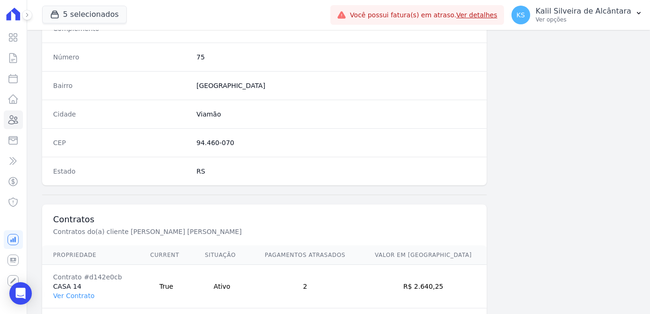
scroll to position [557, 0]
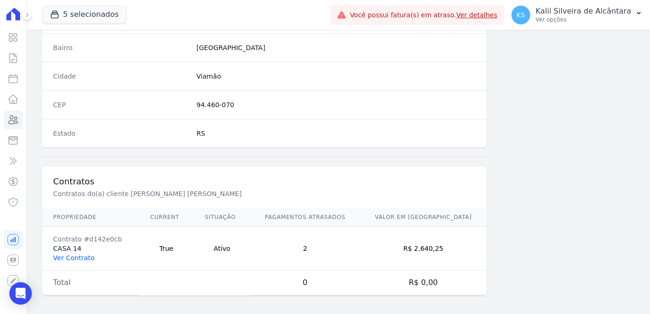
click at [68, 255] on link "Ver Contrato" at bounding box center [73, 257] width 41 height 7
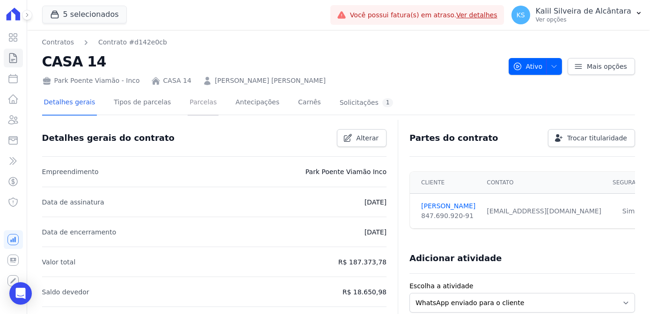
click at [194, 101] on link "Parcelas" at bounding box center [203, 103] width 31 height 25
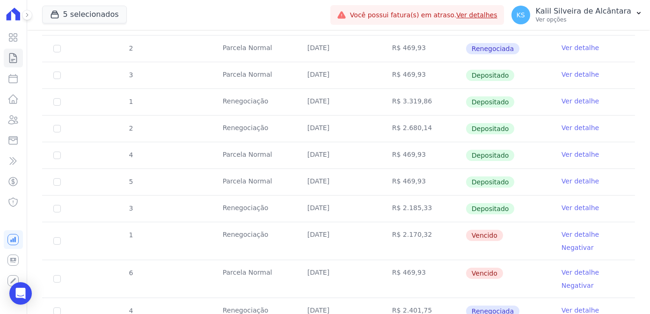
scroll to position [638, 0]
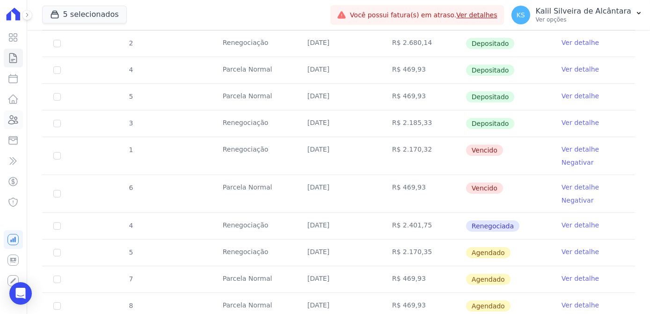
click at [20, 125] on link "Clientes" at bounding box center [13, 119] width 19 height 19
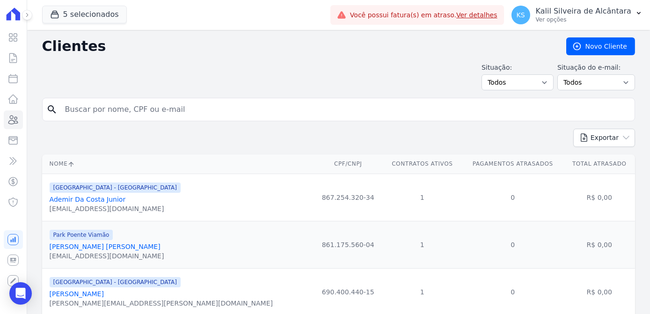
click at [109, 104] on input "search" at bounding box center [344, 109] width 571 height 19
type input "samanta vieira"
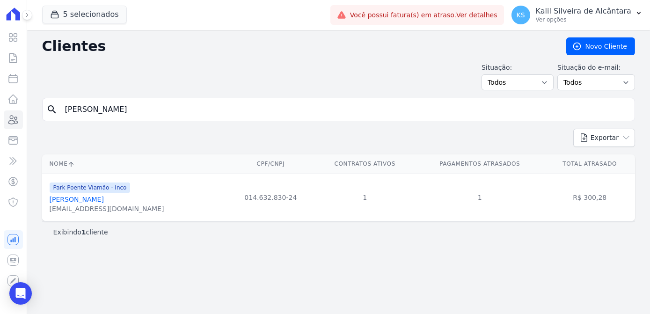
click at [85, 194] on div "Park Poente Viamão - Inco Samanta Vieira Costa samanta30costa@gmail.com" at bounding box center [107, 197] width 115 height 32
click at [94, 198] on link "Samanta Vieira Costa" at bounding box center [77, 199] width 54 height 7
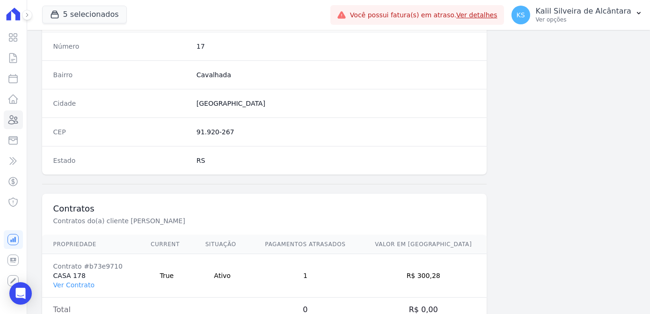
scroll to position [557, 0]
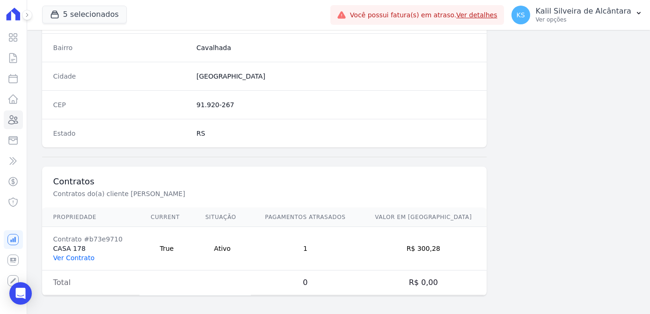
click at [77, 255] on link "Ver Contrato" at bounding box center [73, 257] width 41 height 7
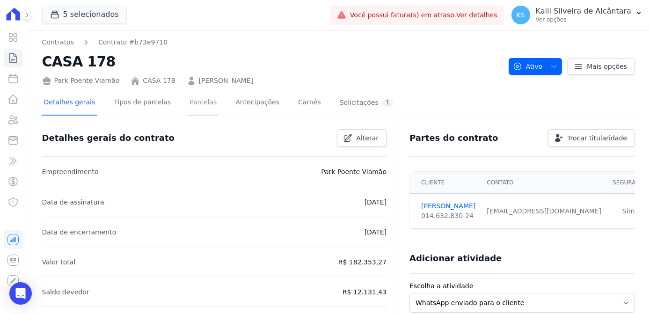
click at [200, 112] on link "Parcelas" at bounding box center [203, 103] width 31 height 25
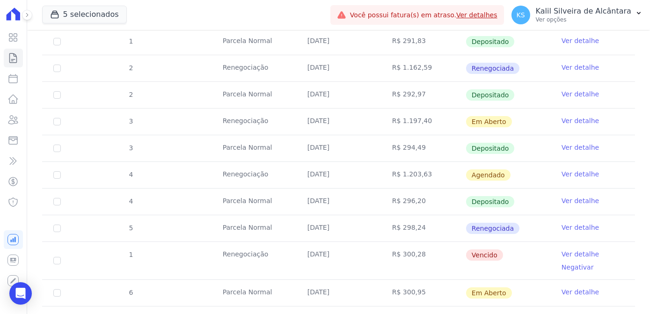
scroll to position [425, 0]
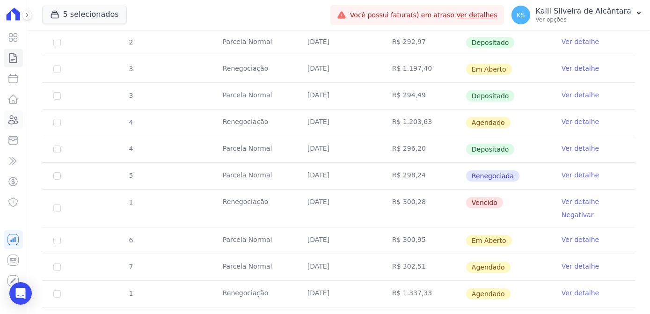
click at [11, 126] on link "Clientes" at bounding box center [13, 119] width 19 height 19
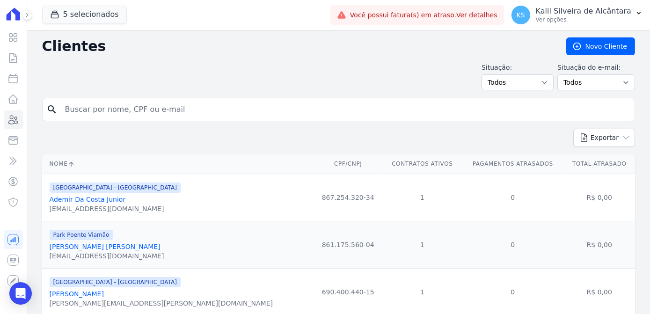
click at [138, 109] on input "search" at bounding box center [344, 109] width 571 height 19
type input "andressa da s"
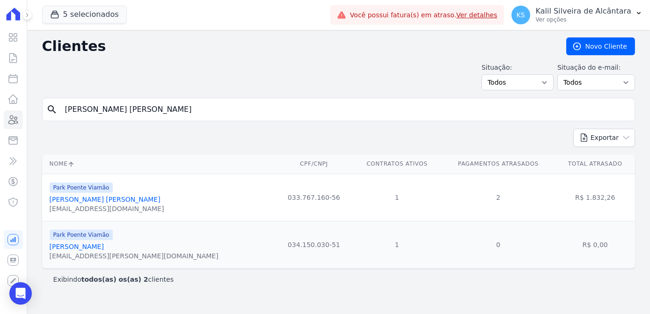
click at [118, 197] on link "Andressa Da Silva Araujo" at bounding box center [105, 199] width 111 height 7
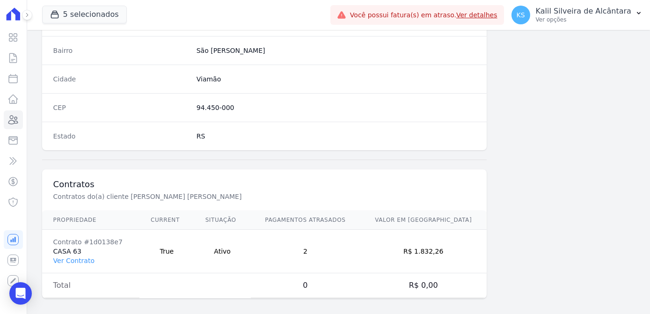
scroll to position [557, 0]
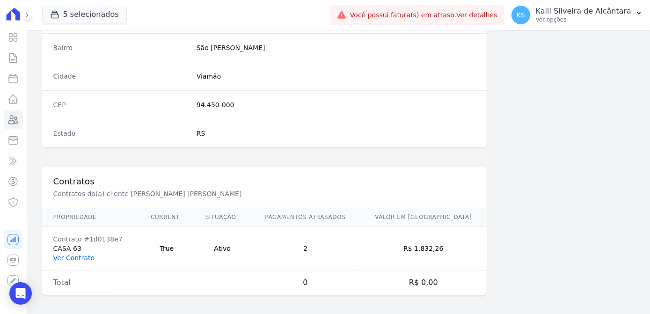
click at [62, 256] on link "Ver Contrato" at bounding box center [73, 257] width 41 height 7
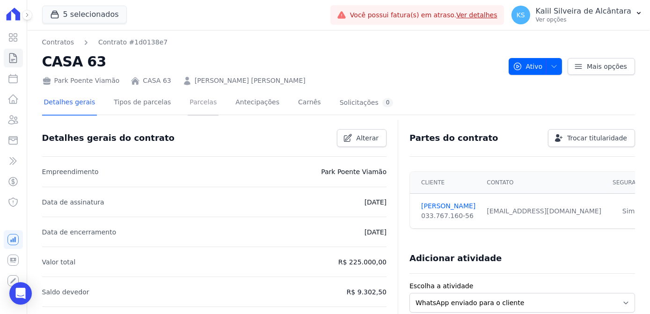
click at [199, 102] on link "Parcelas" at bounding box center [203, 103] width 31 height 25
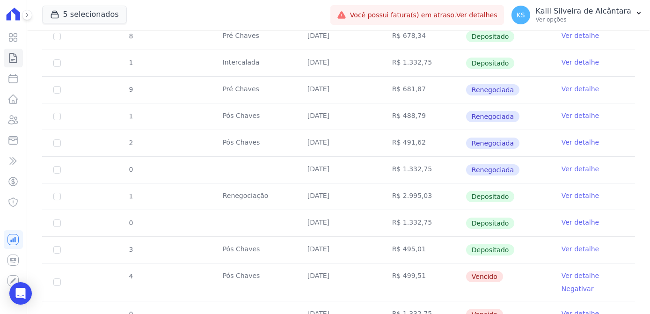
scroll to position [468, 0]
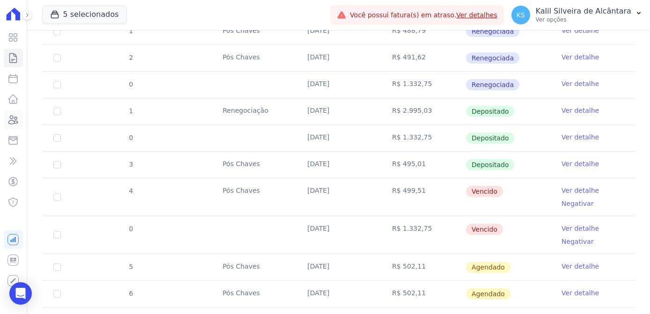
click at [12, 123] on icon at bounding box center [12, 119] width 11 height 11
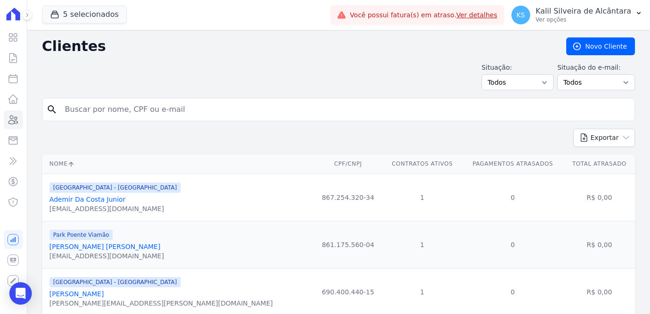
click at [135, 107] on input "search" at bounding box center [344, 109] width 571 height 19
type input "tiago carl"
click at [149, 112] on input "tiago carl" at bounding box center [344, 109] width 571 height 19
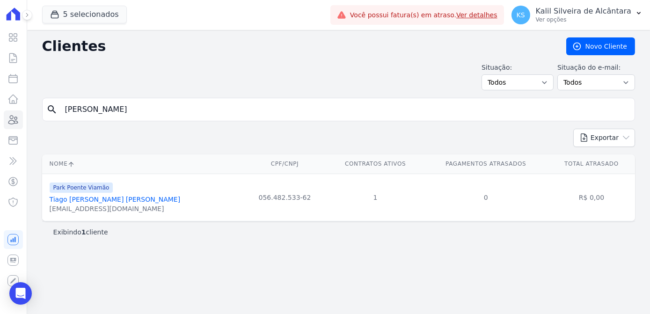
drag, startPoint x: 165, startPoint y: 109, endPoint x: -117, endPoint y: 155, distance: 285.4
click at [0, 155] on html "Visão Geral Contratos Parcelas Lotes Clientes Minha Carteira Transferências Cré…" at bounding box center [325, 157] width 650 height 314
type input "joao gus"
click at [116, 198] on link "Joao Gustavo Da Cas Pessi" at bounding box center [127, 199] width 154 height 7
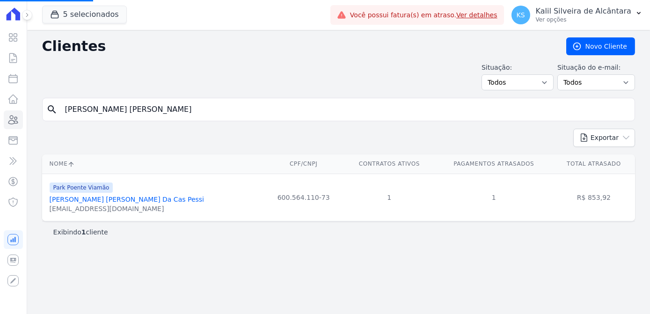
click at [113, 201] on link "Joao Gustavo Da Cas Pessi" at bounding box center [127, 199] width 154 height 7
click at [218, 116] on input "joao gus" at bounding box center [344, 109] width 571 height 19
click at [124, 200] on link "Joao Gustavo Da Cas Pessi" at bounding box center [127, 199] width 154 height 7
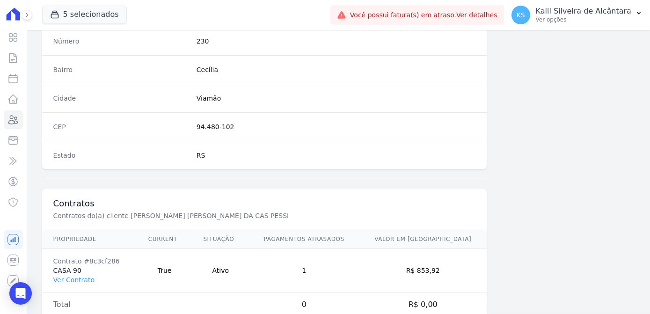
scroll to position [557, 0]
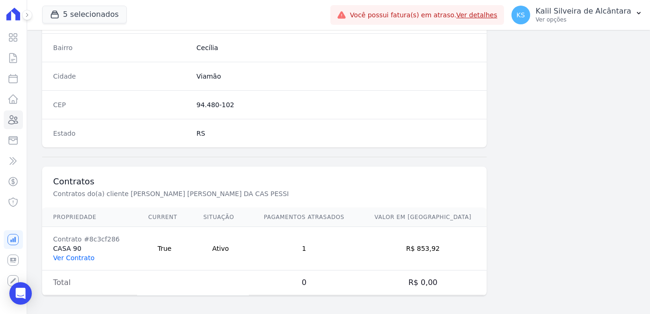
click at [81, 254] on link "Ver Contrato" at bounding box center [73, 257] width 41 height 7
click at [77, 254] on link "Ver Contrato" at bounding box center [73, 257] width 41 height 7
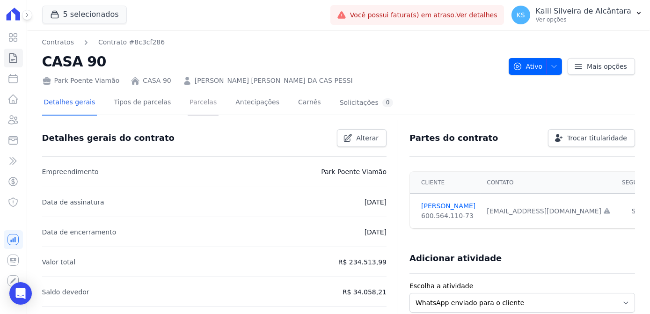
click at [188, 104] on link "Parcelas" at bounding box center [203, 103] width 31 height 25
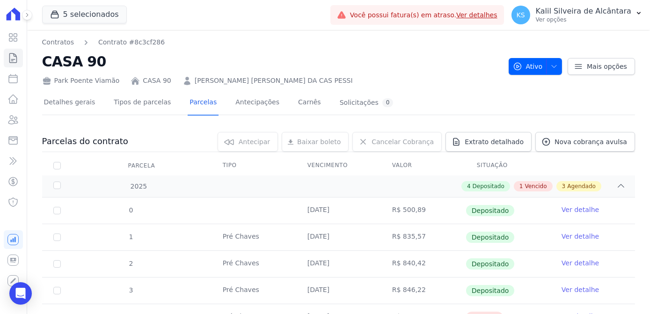
click at [251, 76] on link "JOAO GUSTAVO DA CAS PESSI" at bounding box center [274, 81] width 158 height 10
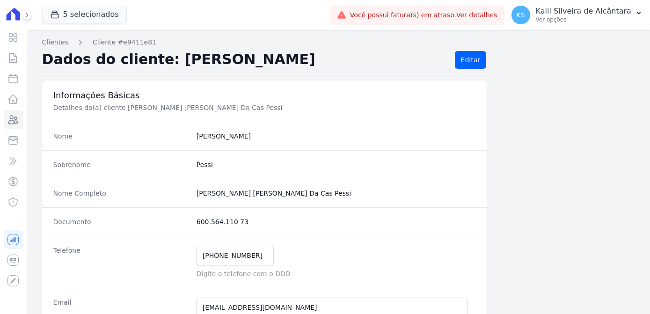
click at [255, 80] on div "Informações Básicas Detalhes do(a) cliente Joao Gustavo Da Cas Pessi" at bounding box center [264, 100] width 445 height 41
click at [7, 118] on icon at bounding box center [12, 119] width 11 height 11
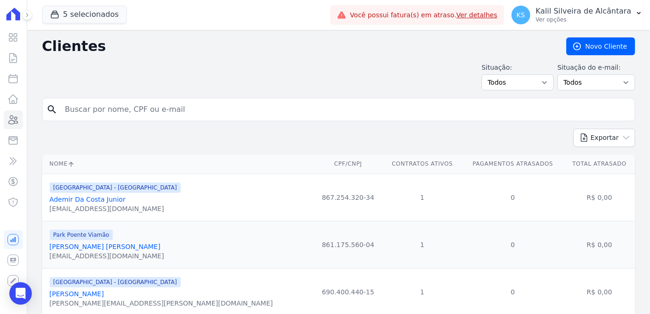
click at [94, 114] on input "search" at bounding box center [344, 109] width 571 height 19
type input "rafael moa"
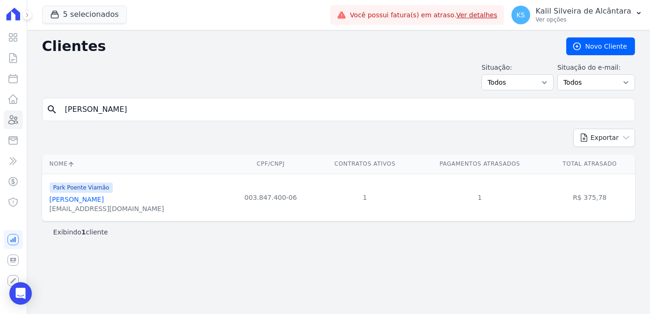
click at [97, 200] on link "Rafael Moacir Correa" at bounding box center [77, 199] width 54 height 7
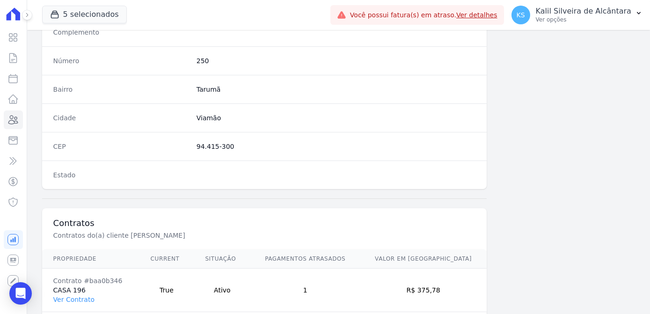
scroll to position [557, 0]
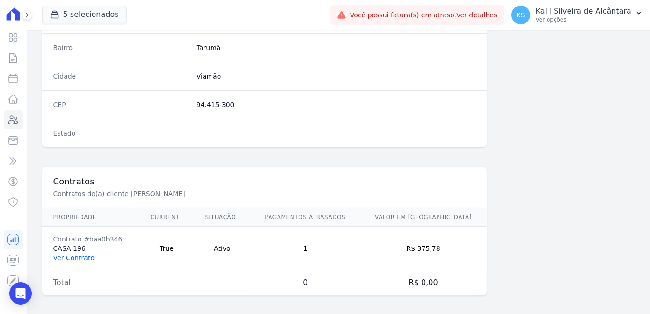
click at [79, 254] on link "Ver Contrato" at bounding box center [73, 257] width 41 height 7
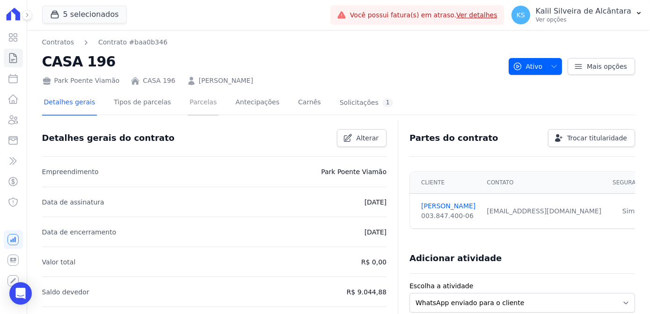
click at [188, 107] on link "Parcelas" at bounding box center [203, 103] width 31 height 25
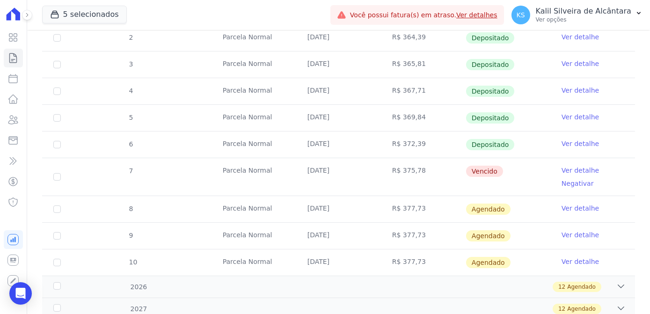
scroll to position [383, 0]
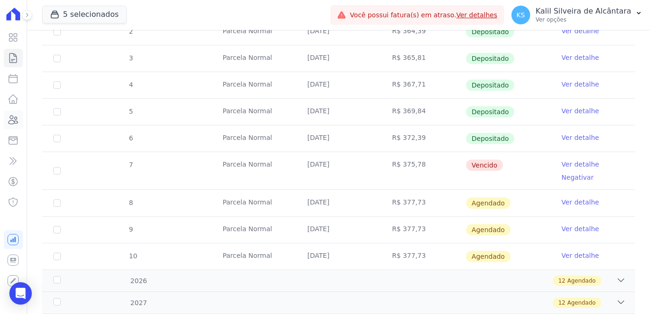
click at [14, 120] on icon at bounding box center [12, 119] width 11 height 11
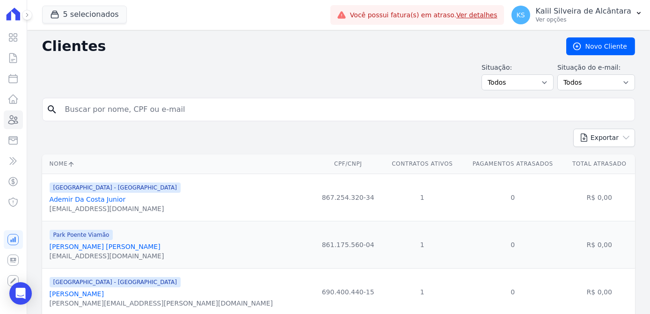
click at [162, 103] on input "search" at bounding box center [344, 109] width 571 height 19
type input "geisson gui"
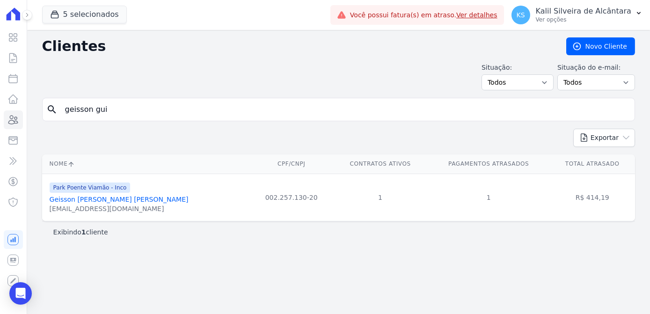
click at [113, 196] on link "Geisson Guimaraes Alves" at bounding box center [119, 199] width 139 height 7
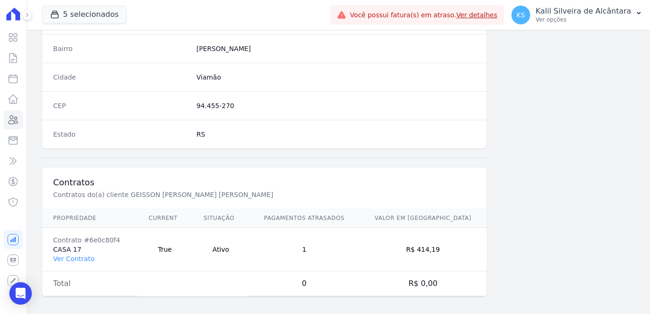
scroll to position [557, 0]
click at [80, 254] on link "Ver Contrato" at bounding box center [73, 257] width 41 height 7
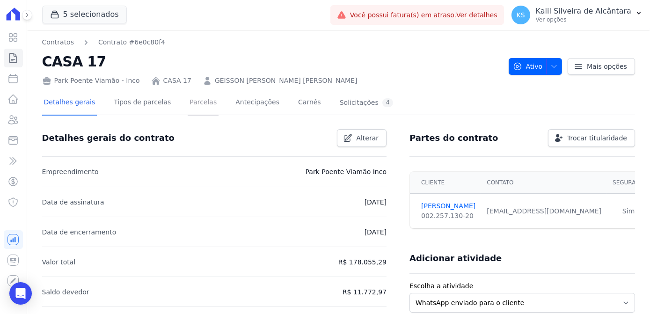
click at [188, 102] on link "Parcelas" at bounding box center [203, 103] width 31 height 25
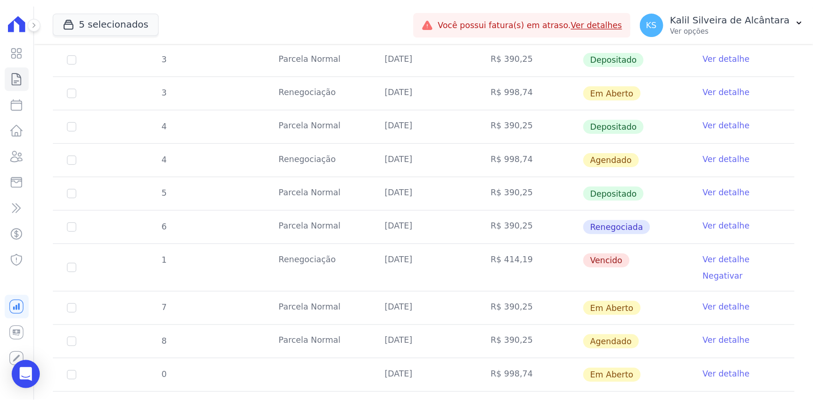
scroll to position [510, 0]
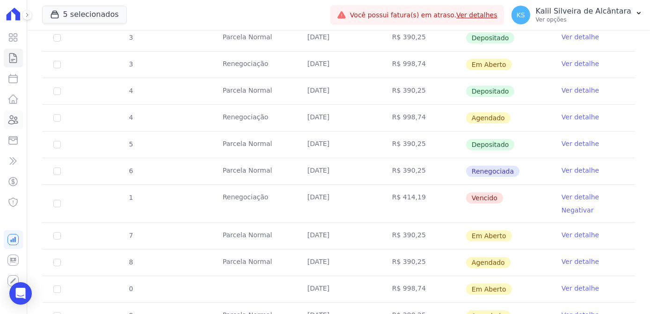
click at [21, 120] on link "Clientes" at bounding box center [13, 119] width 19 height 19
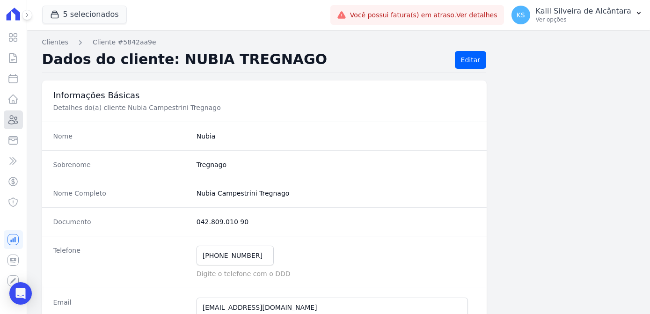
click at [16, 123] on icon at bounding box center [13, 120] width 9 height 8
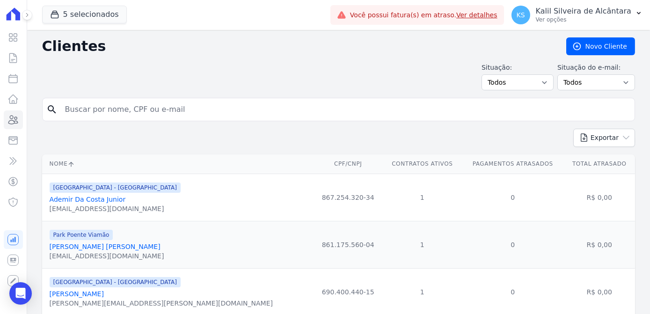
click at [101, 109] on input "search" at bounding box center [344, 109] width 571 height 19
type input "jhonatan"
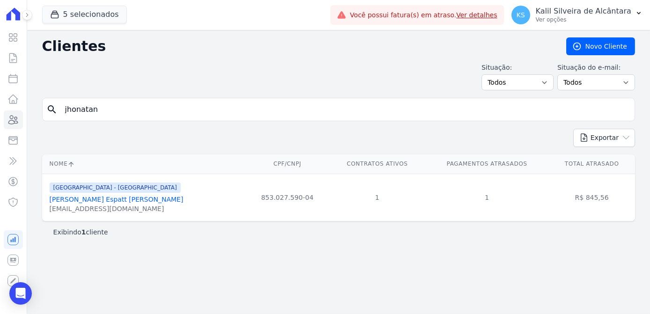
click at [109, 197] on link "Jhonatan Espatt Da Silva" at bounding box center [117, 199] width 134 height 7
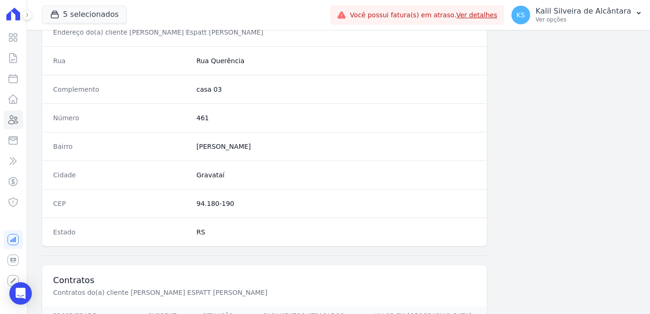
scroll to position [552, 0]
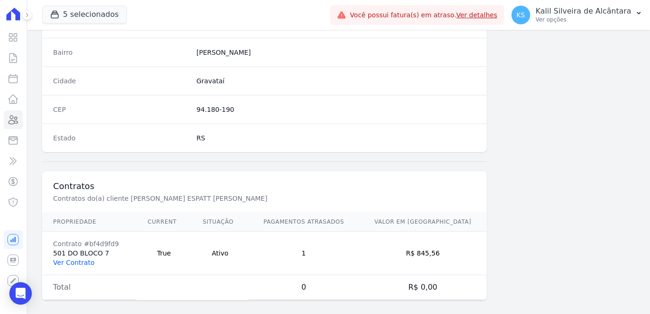
click at [83, 261] on link "Ver Contrato" at bounding box center [73, 262] width 41 height 7
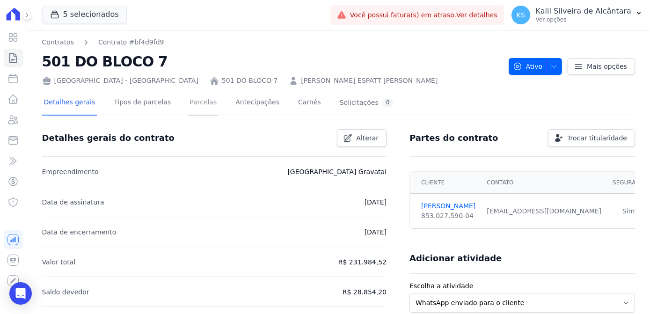
click at [188, 104] on link "Parcelas" at bounding box center [203, 103] width 31 height 25
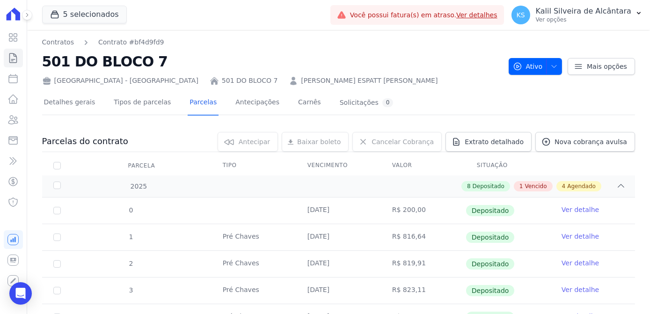
click at [301, 77] on link "JHONATAN ESPATT DA SILVA" at bounding box center [369, 81] width 137 height 10
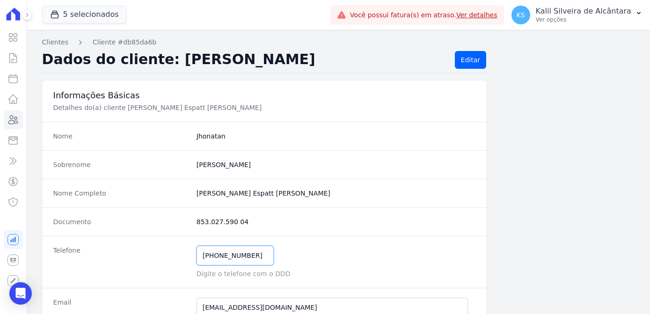
drag, startPoint x: 236, startPoint y: 256, endPoint x: 213, endPoint y: 261, distance: 23.0
click at [213, 261] on input "(51) 99733-3686" at bounding box center [234, 256] width 77 height 20
